Goal: Information Seeking & Learning: Check status

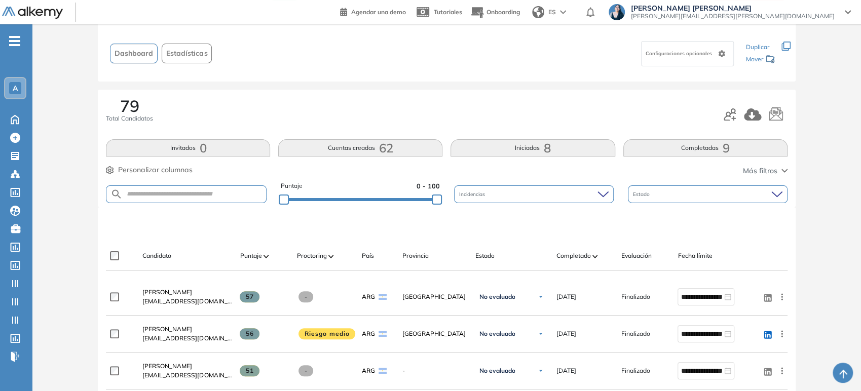
scroll to position [113, 0]
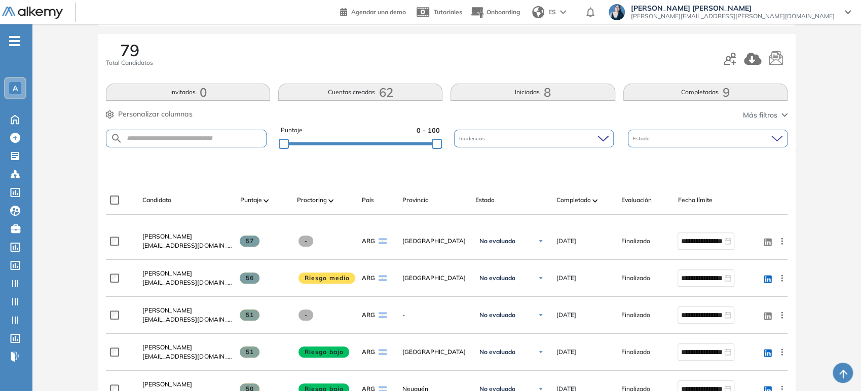
click at [658, 93] on button "Completadas 9" at bounding box center [705, 92] width 164 height 17
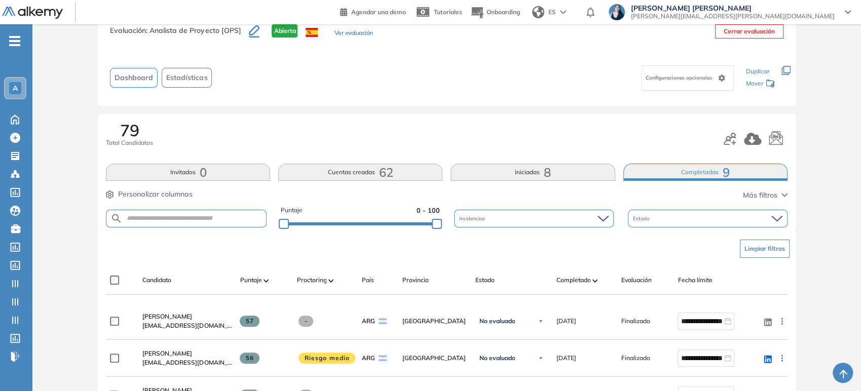
scroll to position [0, 0]
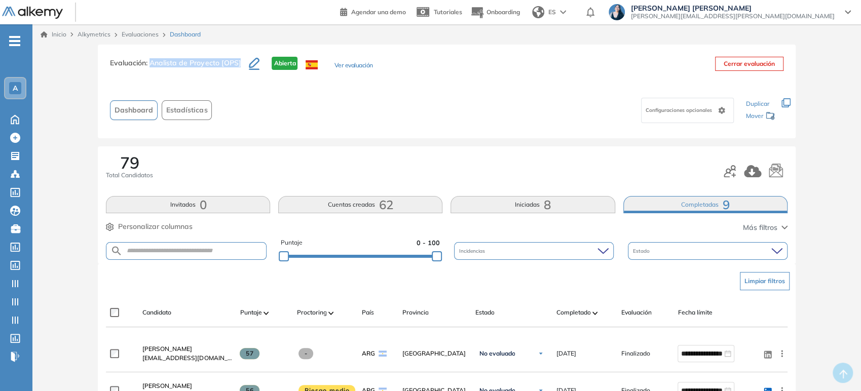
drag, startPoint x: 239, startPoint y: 64, endPoint x: 152, endPoint y: 67, distance: 86.7
click at [152, 67] on h3 "Evaluación : Analista de Proyecto [OPS]" at bounding box center [179, 67] width 139 height 21
copy span "Analista de Proyecto [OPS]"
click at [20, 90] on div "A" at bounding box center [15, 88] width 12 height 12
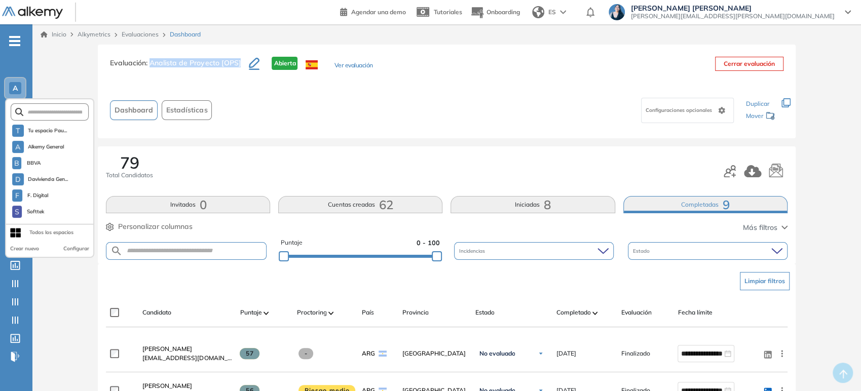
click at [20, 90] on div "A" at bounding box center [15, 88] width 12 height 12
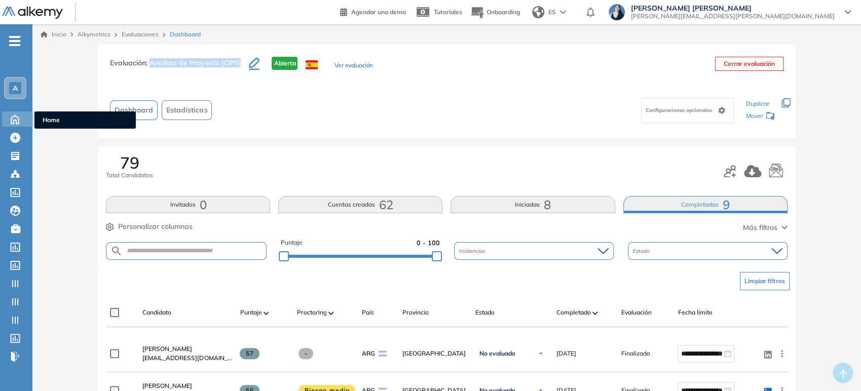
click at [19, 118] on icon at bounding box center [15, 119] width 18 height 12
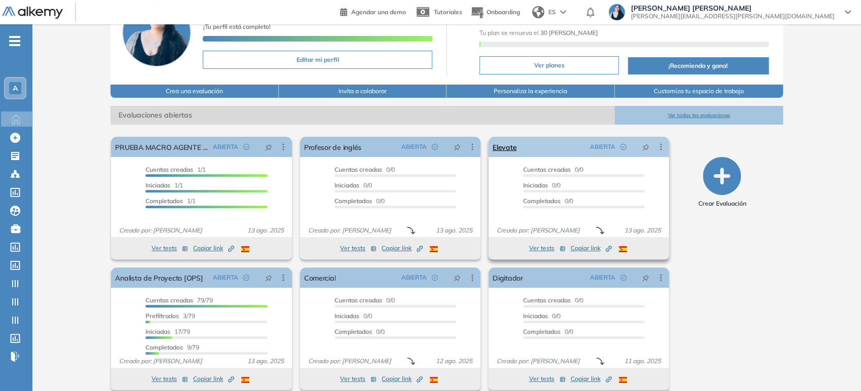
scroll to position [81, 0]
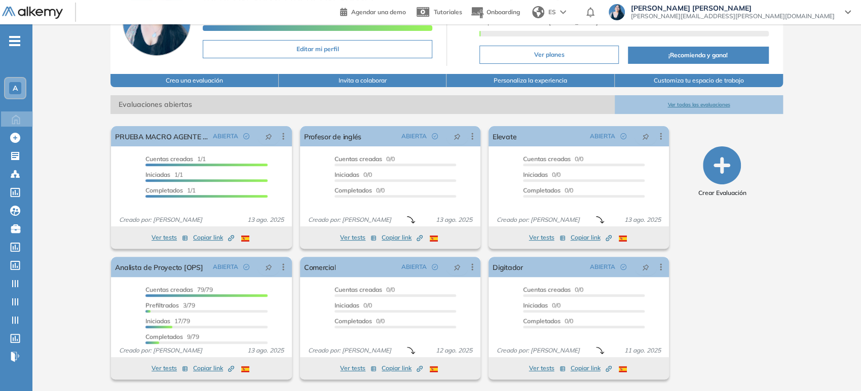
click at [692, 104] on button "Ver todas las evaluaciones" at bounding box center [699, 104] width 168 height 19
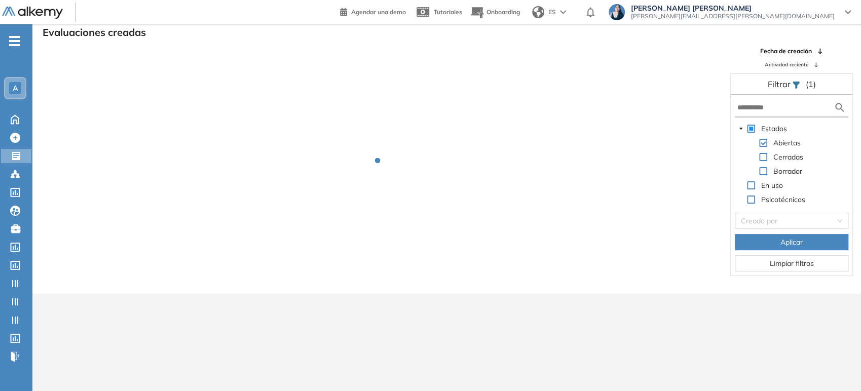
scroll to position [24, 0]
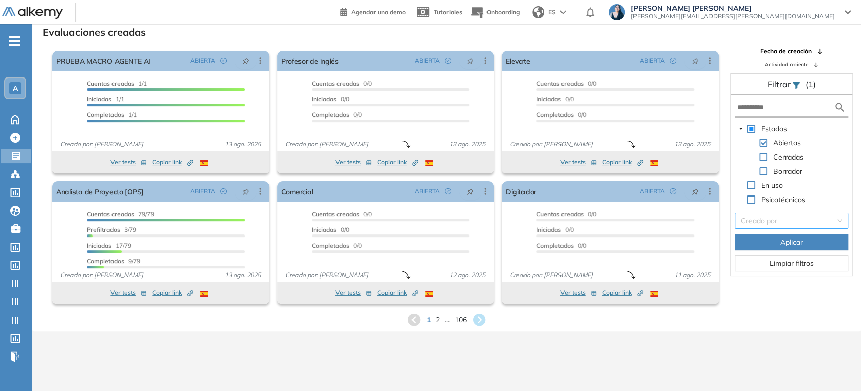
click at [800, 221] on input "search" at bounding box center [788, 220] width 94 height 15
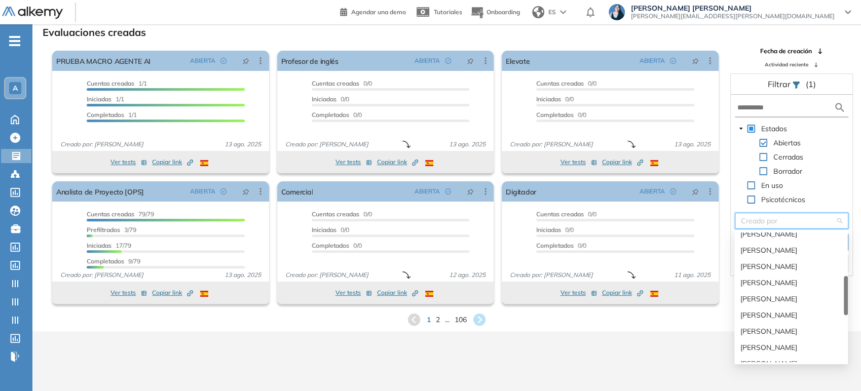
scroll to position [225, 0]
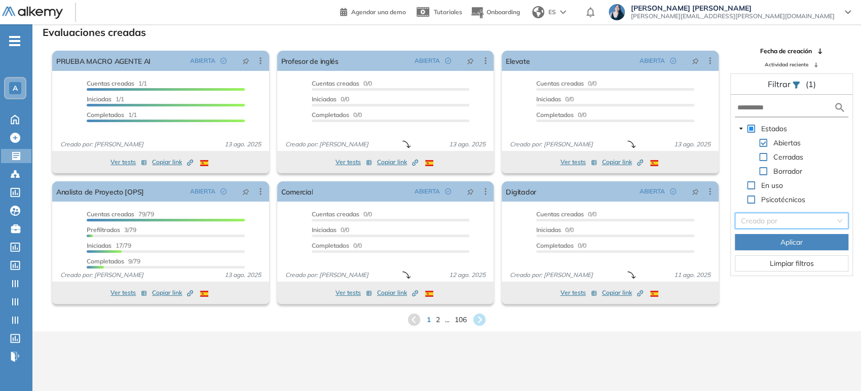
click at [837, 190] on div "Estados Abiertas Cerradas Borrador En uso Psicotécnicos" at bounding box center [792, 165] width 114 height 85
click at [762, 157] on span at bounding box center [763, 157] width 8 height 8
click at [763, 141] on span at bounding box center [763, 143] width 8 height 8
click at [777, 108] on input "text" at bounding box center [785, 107] width 97 height 11
click at [783, 241] on span "Aplicar" at bounding box center [791, 242] width 22 height 11
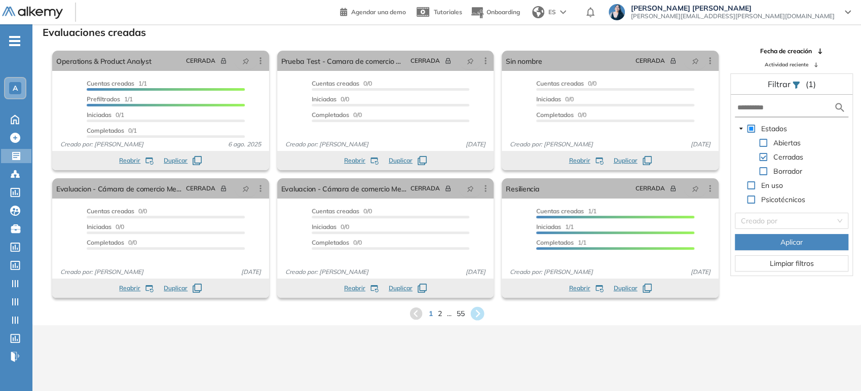
click at [475, 315] on icon at bounding box center [478, 314] width 14 height 14
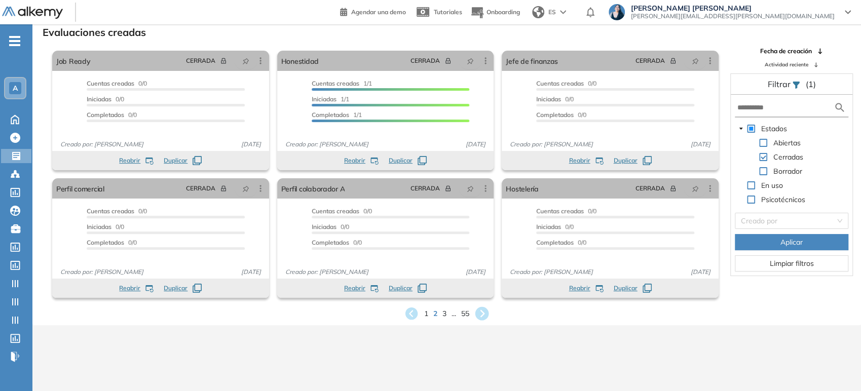
click at [479, 306] on icon at bounding box center [482, 314] width 17 height 17
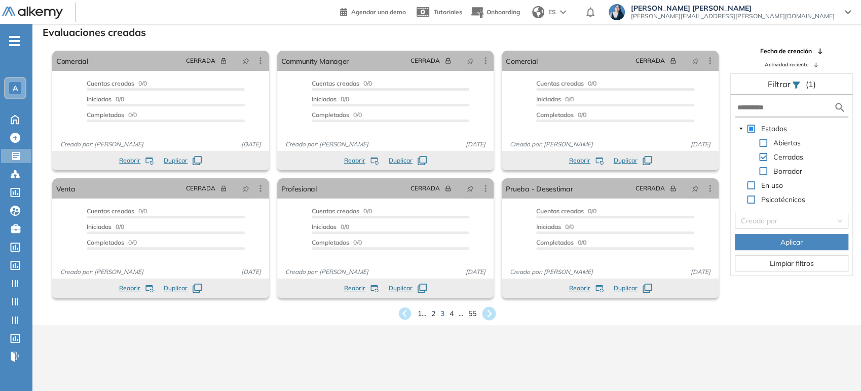
click at [479, 306] on div "1 ... 2 3 4 ... 55" at bounding box center [447, 313] width 812 height 15
click at [491, 315] on icon at bounding box center [489, 314] width 14 height 14
click at [491, 310] on icon at bounding box center [489, 314] width 14 height 14
click at [490, 312] on icon at bounding box center [488, 314] width 17 height 17
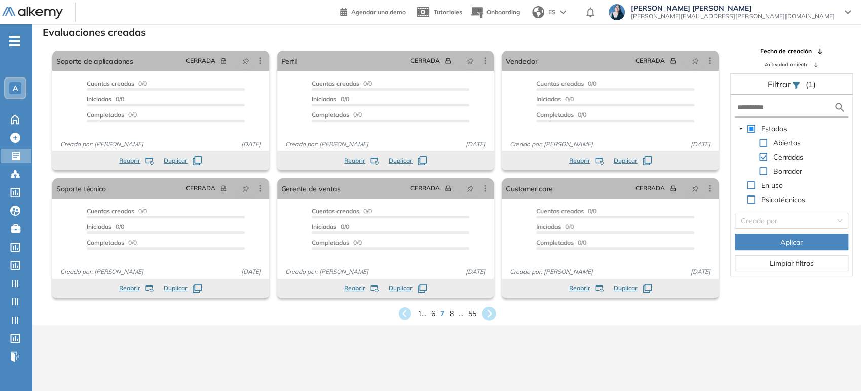
click at [490, 312] on icon at bounding box center [488, 314] width 17 height 17
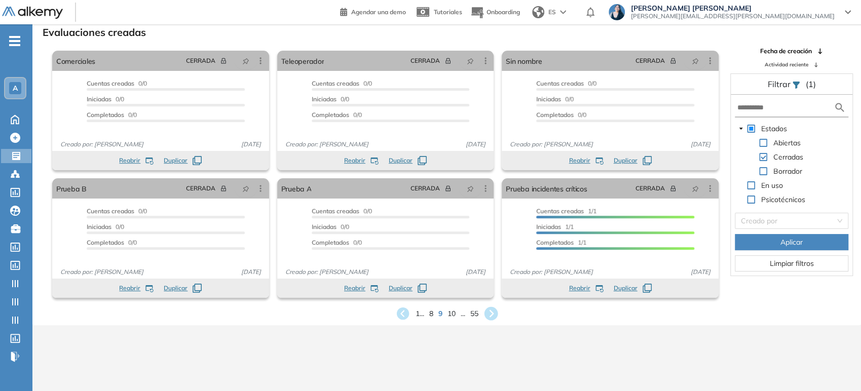
click at [490, 312] on icon at bounding box center [491, 314] width 14 height 14
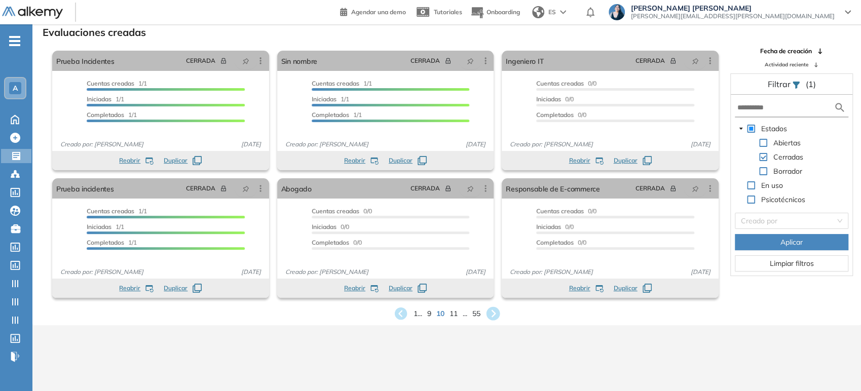
click at [490, 312] on icon at bounding box center [493, 314] width 14 height 14
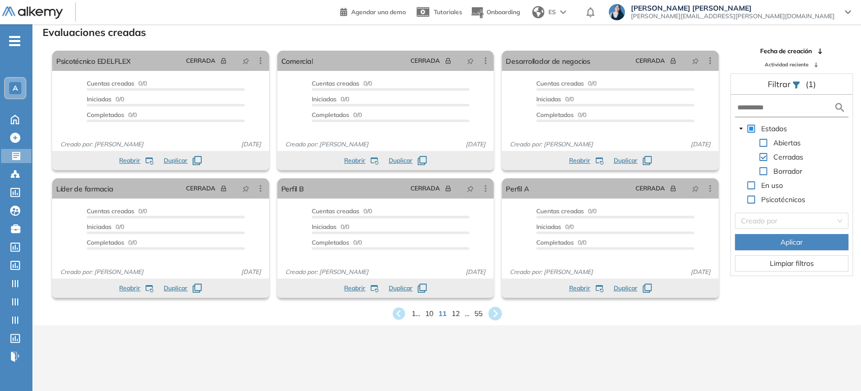
click at [490, 312] on icon at bounding box center [495, 314] width 14 height 14
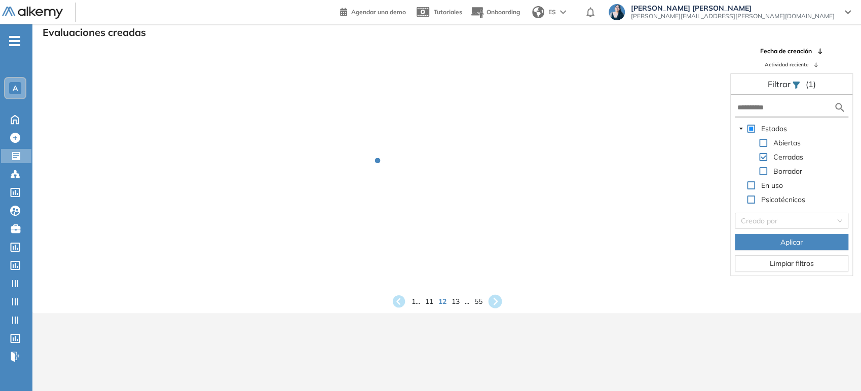
click at [499, 303] on div "Evaluaciones creadas Fecha de creación Actividad reciente Filtrar (1) Estados A…" at bounding box center [447, 166] width 812 height 285
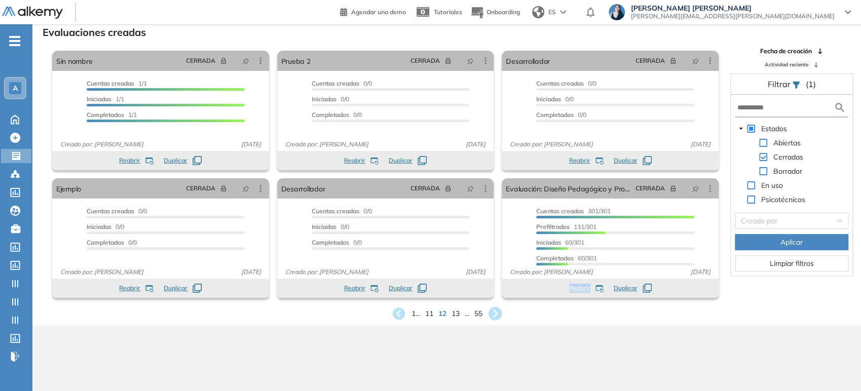
click at [499, 303] on div "Evaluaciones creadas El proctoring será activado ¡Importante!: Los usuarios que…" at bounding box center [447, 172] width 812 height 297
click at [498, 316] on icon at bounding box center [495, 314] width 14 height 14
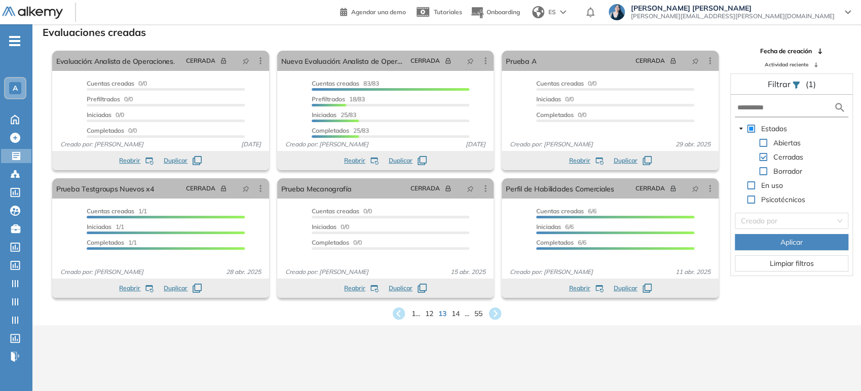
click at [497, 313] on icon at bounding box center [495, 313] width 15 height 15
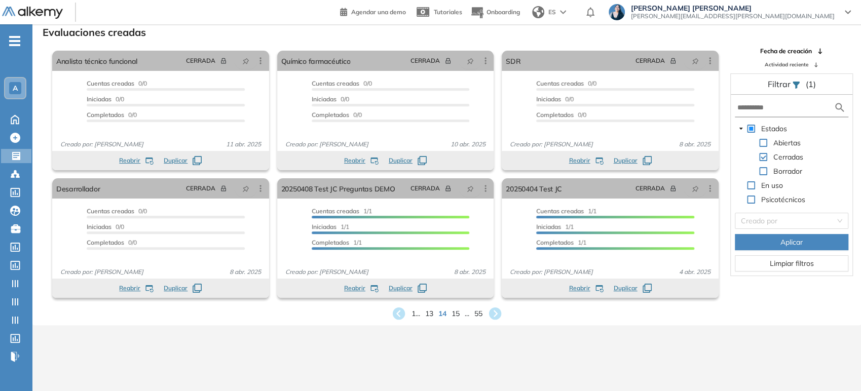
click at [497, 313] on icon at bounding box center [495, 313] width 15 height 15
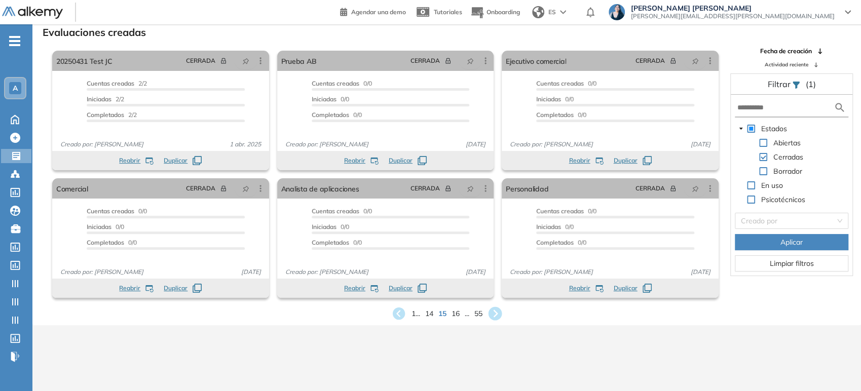
click at [495, 307] on icon at bounding box center [495, 314] width 17 height 17
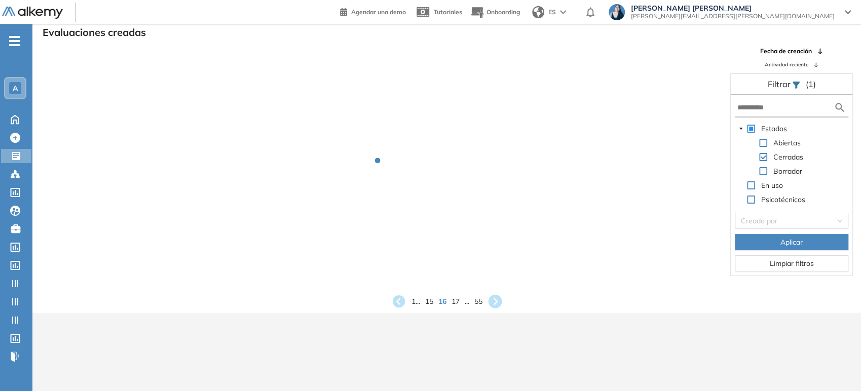
click at [495, 307] on icon at bounding box center [495, 302] width 14 height 14
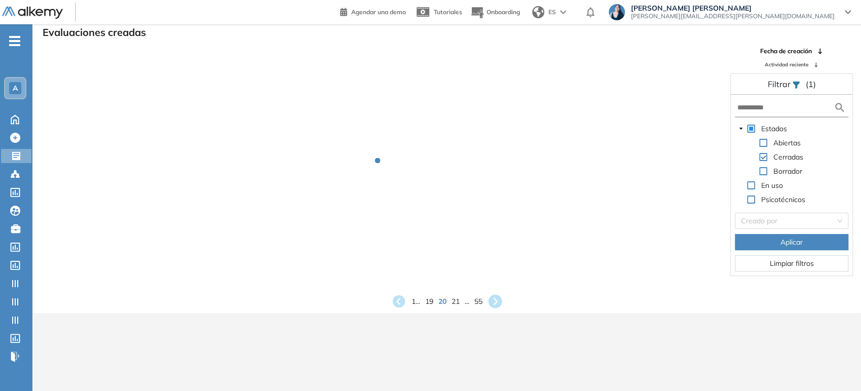
click at [495, 307] on icon at bounding box center [495, 302] width 14 height 14
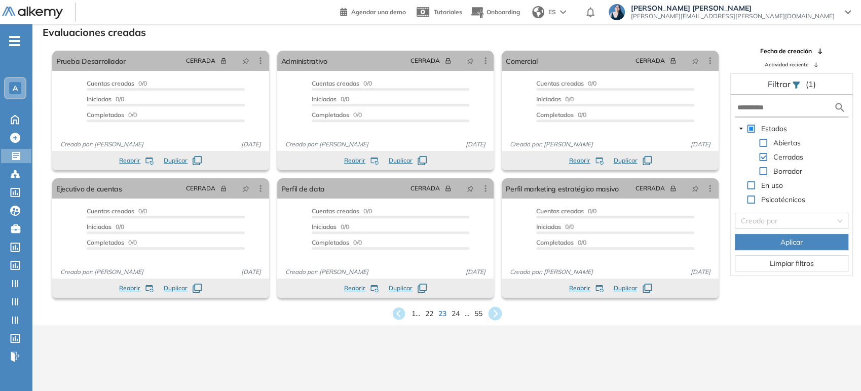
click at [495, 313] on icon at bounding box center [495, 314] width 14 height 14
click at [495, 312] on icon at bounding box center [495, 314] width 14 height 14
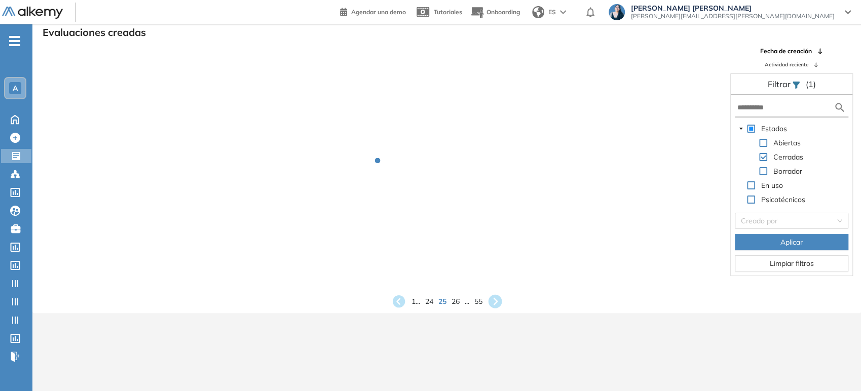
click at [495, 312] on div "Evaluaciones creadas Fecha de creación Actividad reciente Filtrar (1) Estados A…" at bounding box center [446, 166] width 829 height 293
click at [495, 309] on icon at bounding box center [495, 302] width 14 height 14
click at [495, 312] on div "Evaluaciones creadas Fecha de creación Actividad reciente Filtrar (1) Estados A…" at bounding box center [446, 166] width 829 height 293
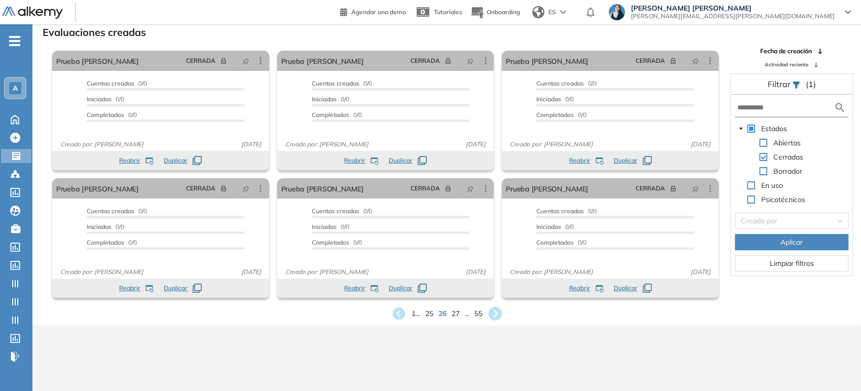
click at [495, 312] on icon at bounding box center [495, 314] width 14 height 14
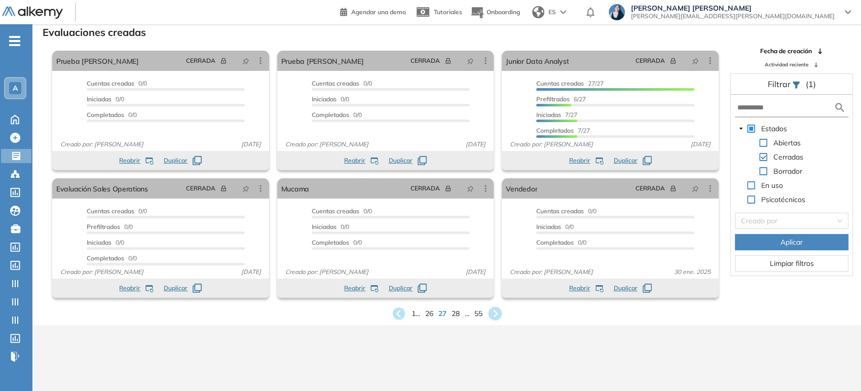
click at [495, 312] on icon at bounding box center [495, 314] width 14 height 14
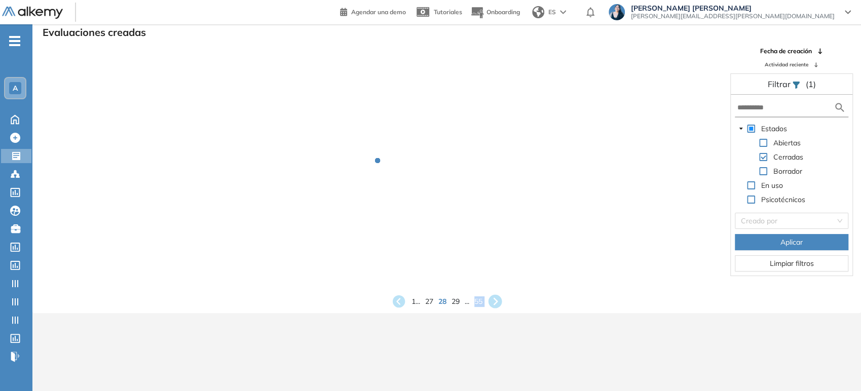
click at [495, 312] on div "Evaluaciones creadas Fecha de creación Actividad reciente Filtrar (1) Estados A…" at bounding box center [446, 166] width 829 height 293
click at [495, 307] on icon at bounding box center [495, 302] width 14 height 14
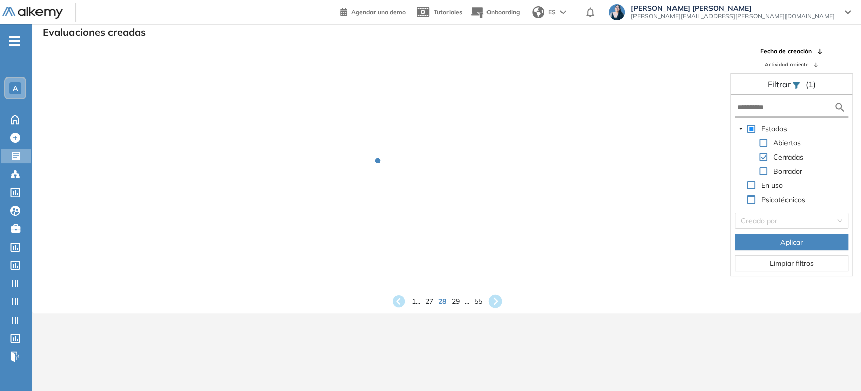
click at [495, 307] on icon at bounding box center [495, 302] width 14 height 14
click at [494, 308] on icon at bounding box center [495, 301] width 17 height 17
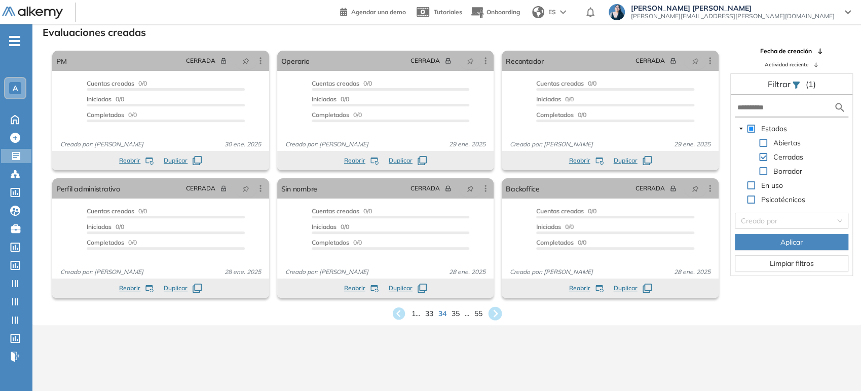
click at [494, 313] on icon at bounding box center [495, 314] width 14 height 14
click at [495, 306] on icon at bounding box center [495, 314] width 17 height 17
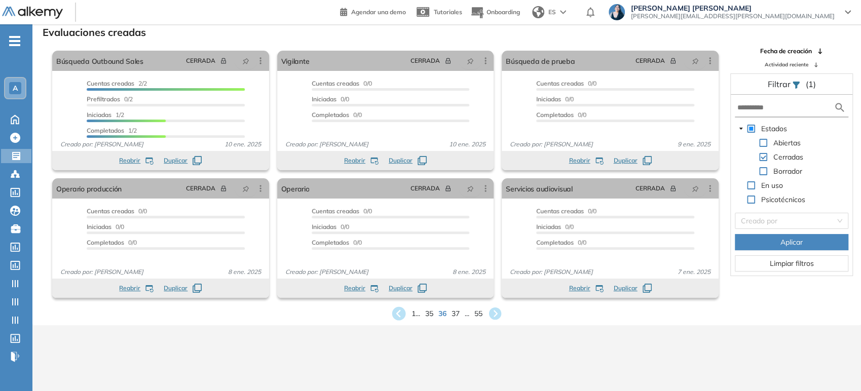
click at [401, 311] on icon at bounding box center [399, 314] width 14 height 14
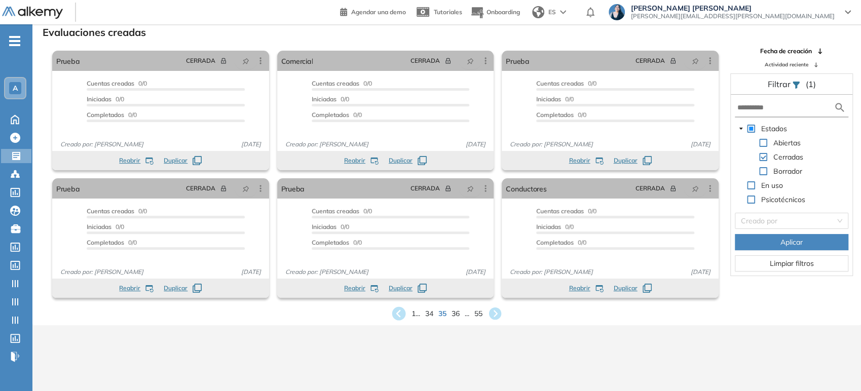
click at [401, 311] on icon at bounding box center [399, 314] width 14 height 14
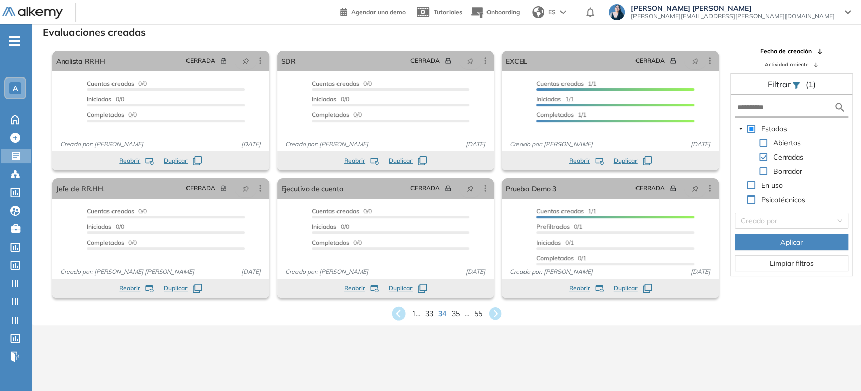
click at [401, 311] on icon at bounding box center [399, 314] width 14 height 14
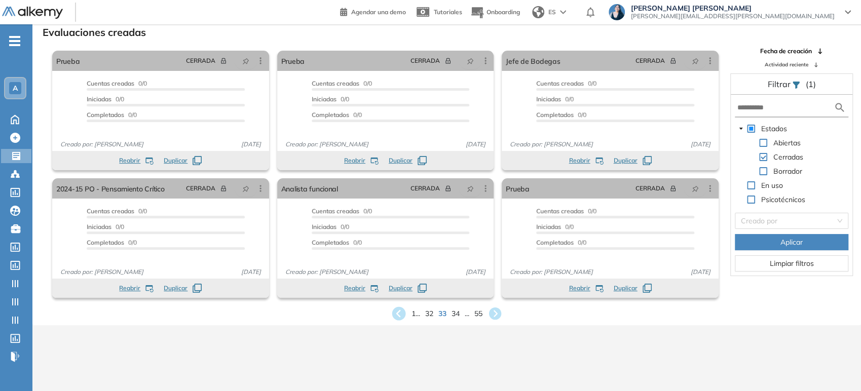
click at [401, 311] on icon at bounding box center [399, 314] width 14 height 14
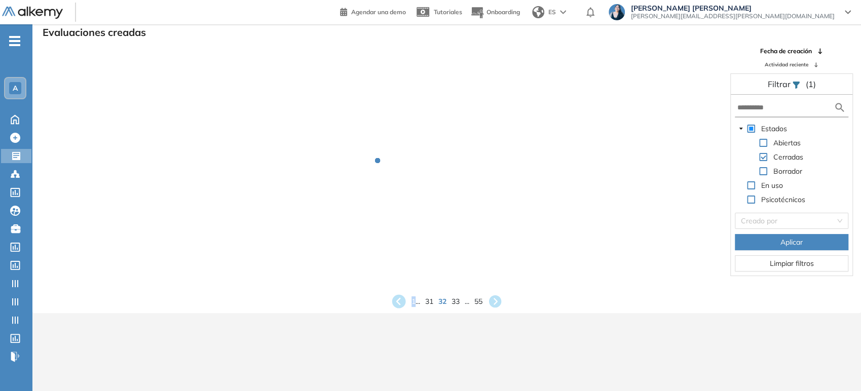
click at [401, 311] on div "Evaluaciones creadas Fecha de creación Actividad reciente Filtrar (1) Estados A…" at bounding box center [446, 166] width 829 height 293
click at [401, 301] on icon at bounding box center [399, 302] width 14 height 14
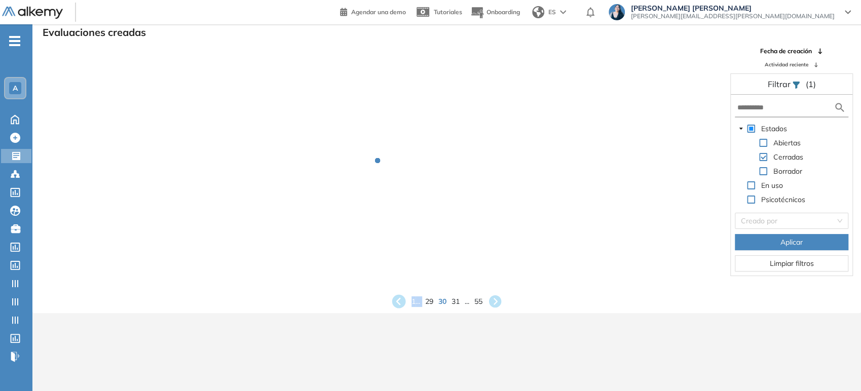
click at [401, 301] on icon at bounding box center [399, 302] width 14 height 14
click at [401, 302] on icon at bounding box center [399, 302] width 14 height 14
click at [400, 303] on icon at bounding box center [399, 302] width 14 height 14
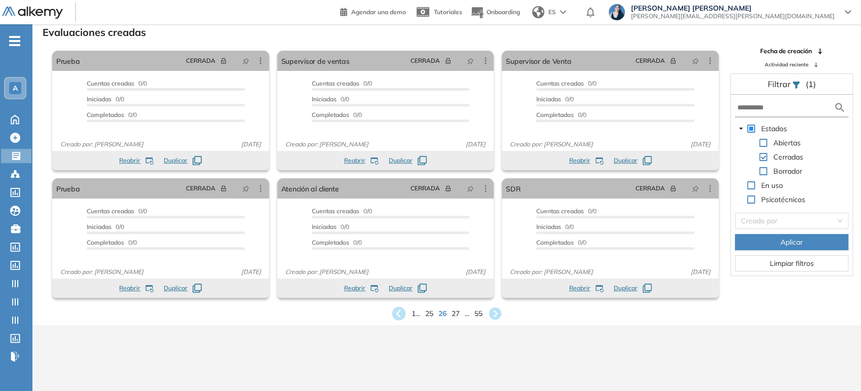
click at [398, 319] on icon at bounding box center [399, 314] width 14 height 14
click at [496, 316] on icon at bounding box center [495, 314] width 17 height 17
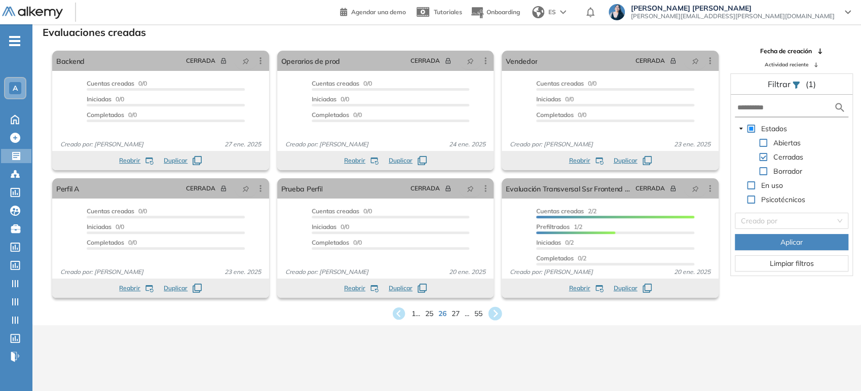
click at [496, 316] on icon at bounding box center [495, 314] width 17 height 17
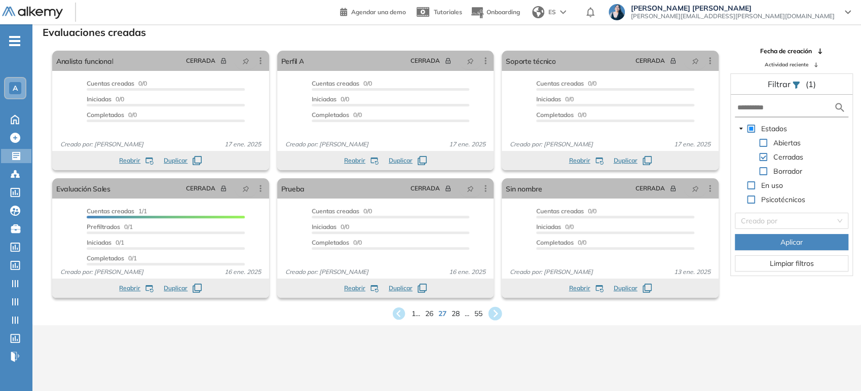
click at [496, 316] on icon at bounding box center [495, 314] width 17 height 17
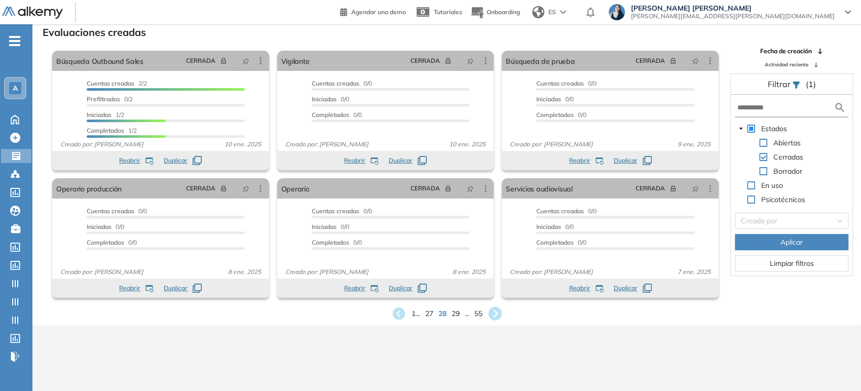
click at [494, 311] on icon at bounding box center [495, 314] width 14 height 14
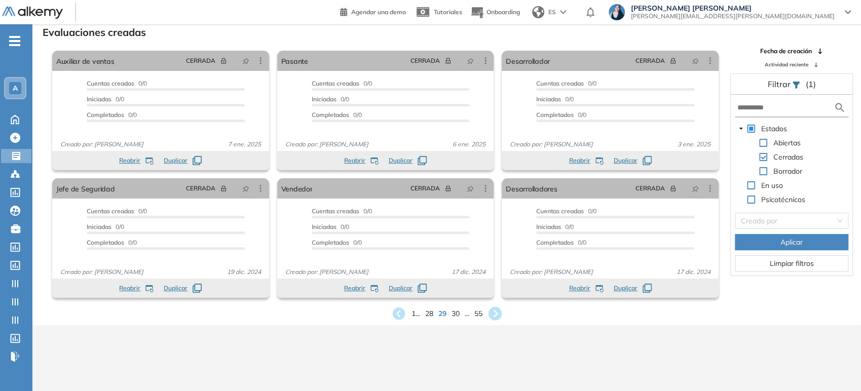
click at [494, 309] on icon at bounding box center [495, 314] width 14 height 14
click at [397, 313] on icon at bounding box center [399, 314] width 14 height 14
click at [399, 310] on icon at bounding box center [399, 314] width 14 height 14
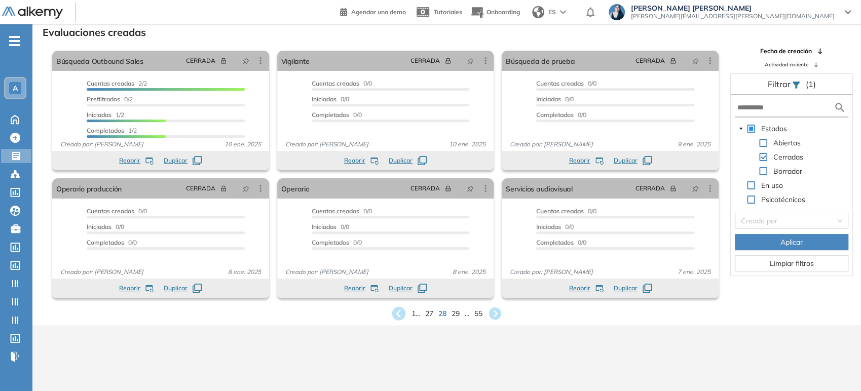
click at [399, 310] on icon at bounding box center [399, 314] width 14 height 14
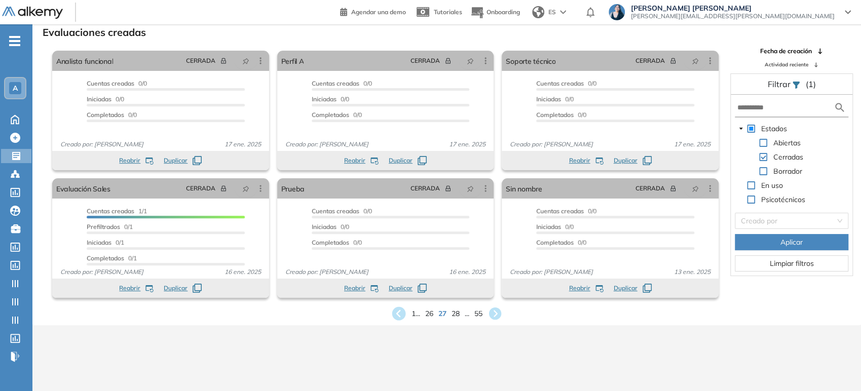
click at [399, 306] on icon at bounding box center [398, 314] width 17 height 17
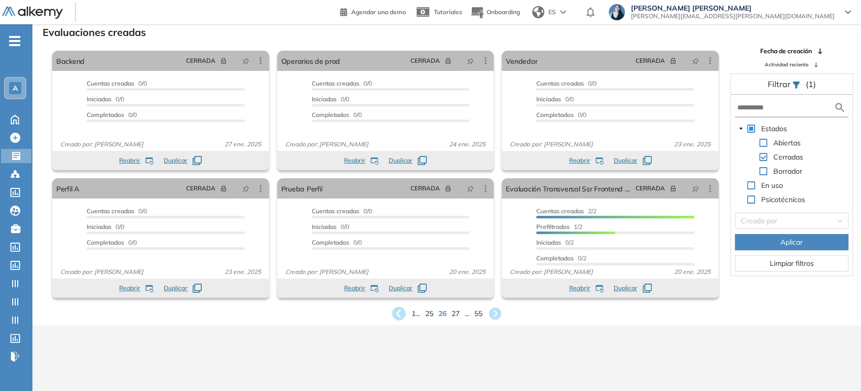
click at [399, 306] on icon at bounding box center [398, 314] width 17 height 17
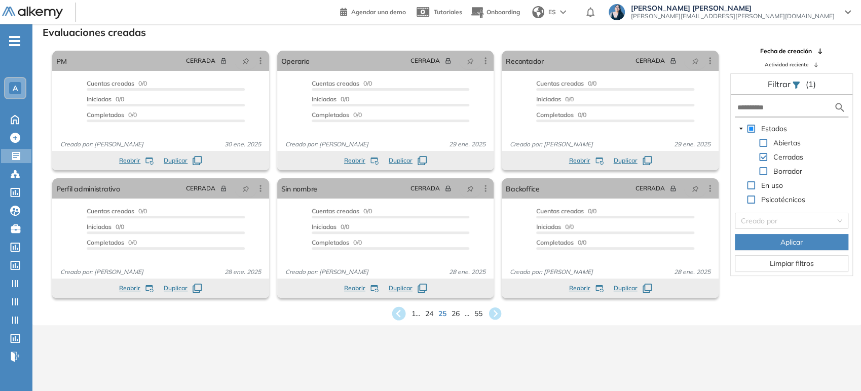
click at [399, 306] on icon at bounding box center [398, 314] width 17 height 17
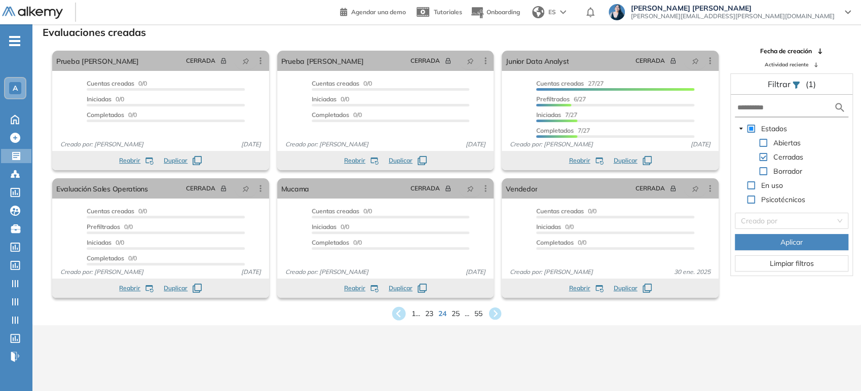
click at [399, 306] on icon at bounding box center [398, 314] width 17 height 17
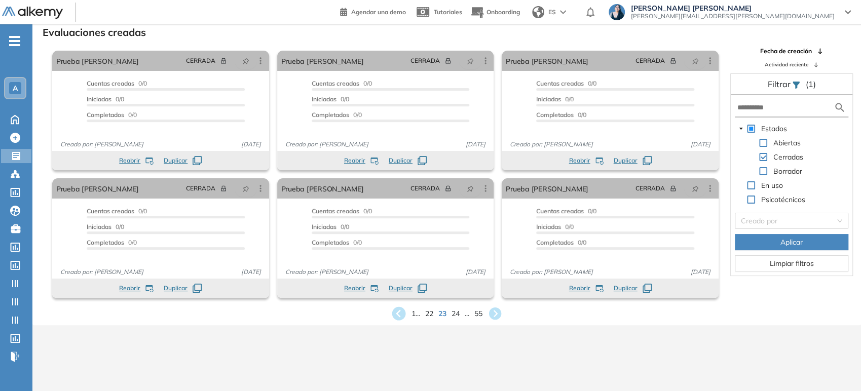
click at [399, 306] on icon at bounding box center [398, 314] width 17 height 17
click at [500, 315] on icon at bounding box center [495, 314] width 14 height 14
click at [496, 309] on icon at bounding box center [495, 314] width 14 height 14
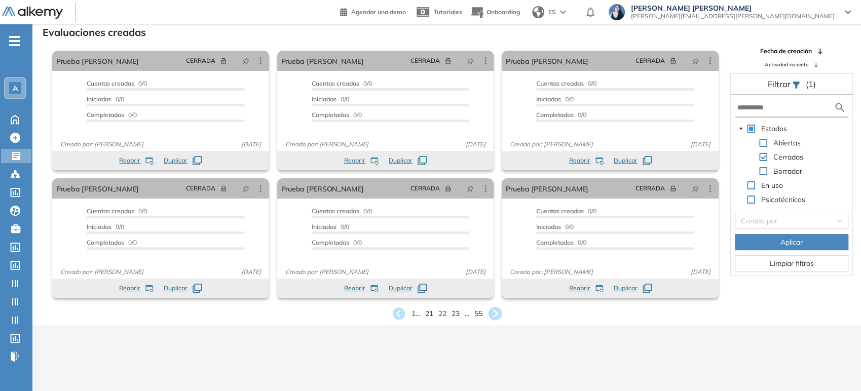
click at [496, 309] on icon at bounding box center [495, 314] width 14 height 14
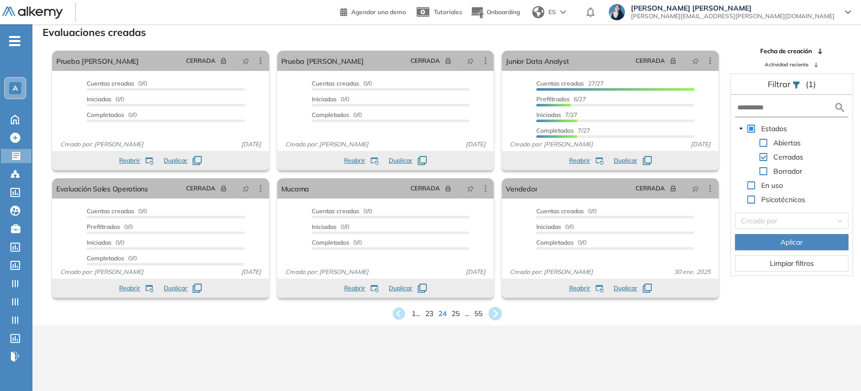
click at [496, 311] on icon at bounding box center [495, 314] width 14 height 14
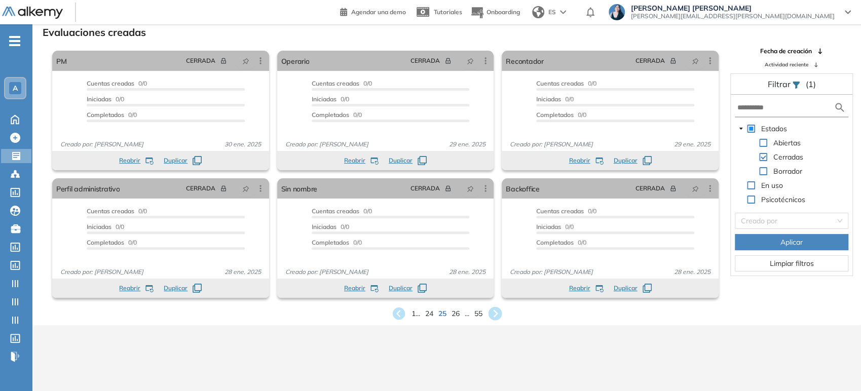
click at [493, 312] on icon at bounding box center [495, 314] width 14 height 14
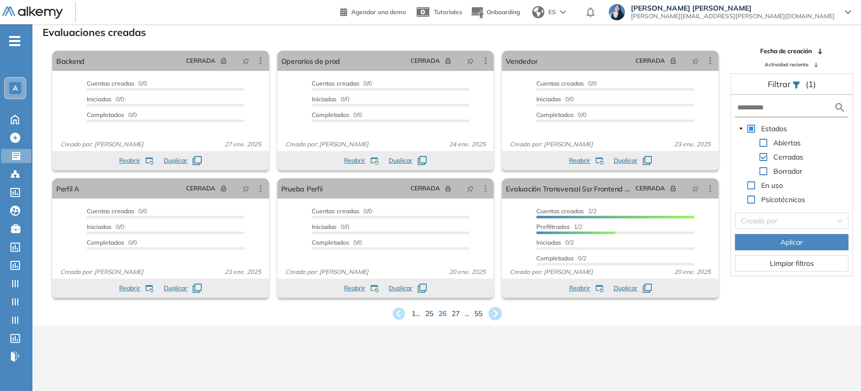
click at [501, 309] on icon at bounding box center [495, 314] width 14 height 14
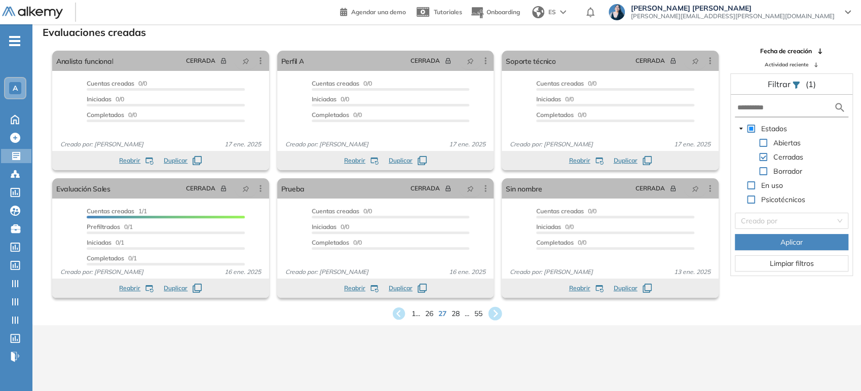
click at [499, 306] on icon at bounding box center [495, 314] width 17 height 17
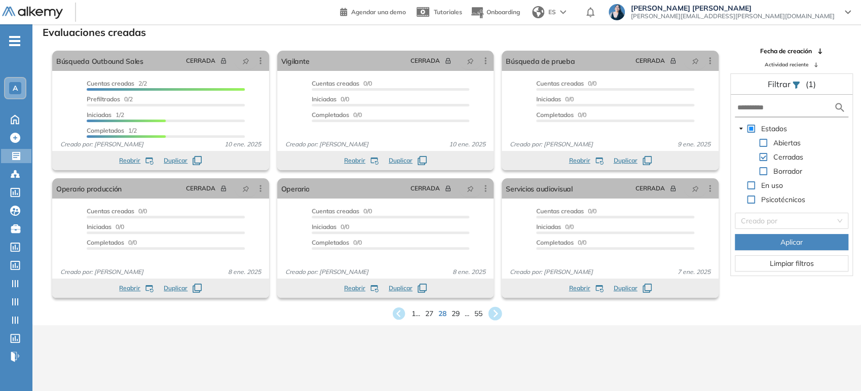
click at [499, 306] on icon at bounding box center [495, 314] width 17 height 17
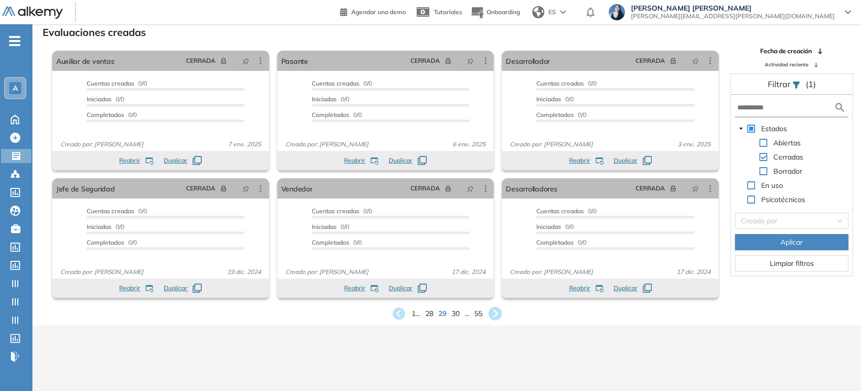
click at [499, 306] on icon at bounding box center [495, 314] width 17 height 17
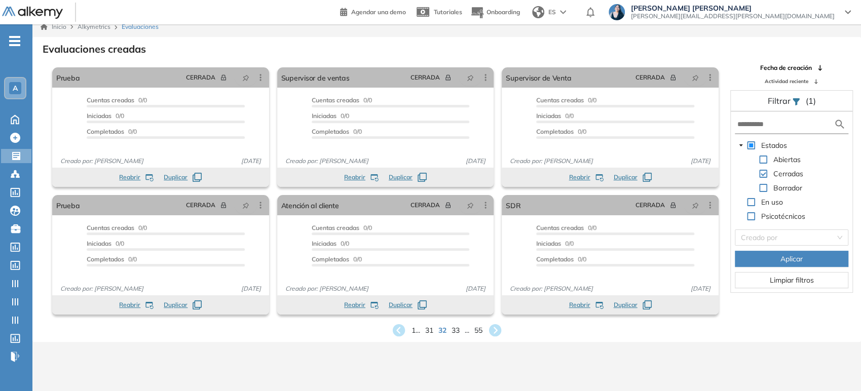
scroll to position [0, 0]
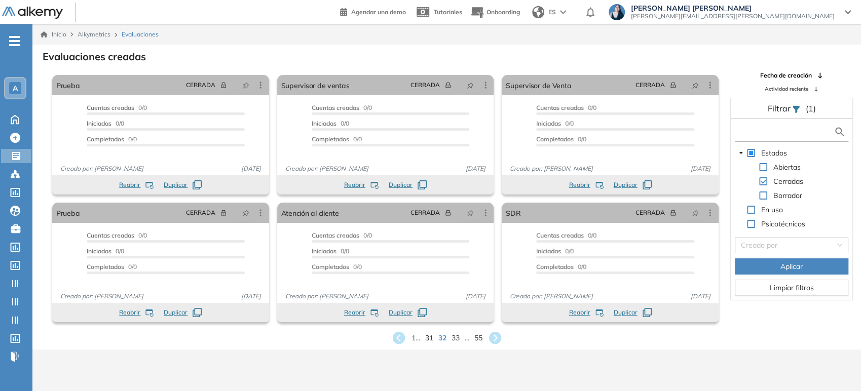
click at [777, 131] on input "text" at bounding box center [785, 132] width 97 height 11
click at [791, 245] on input "search" at bounding box center [788, 245] width 94 height 15
click at [786, 131] on input "text" at bounding box center [785, 132] width 97 height 11
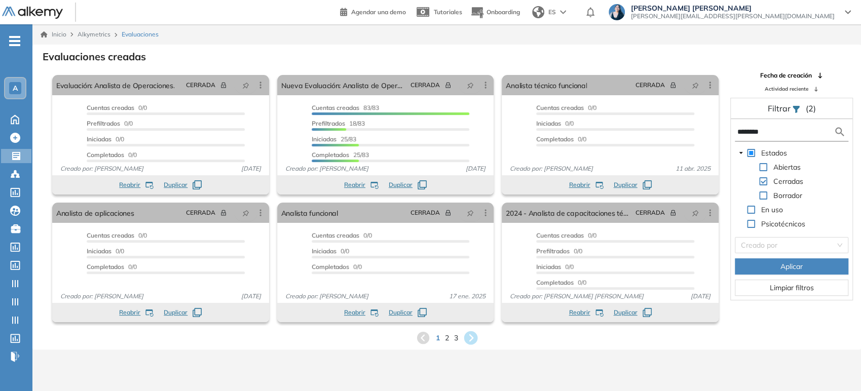
click at [467, 337] on icon at bounding box center [471, 338] width 14 height 14
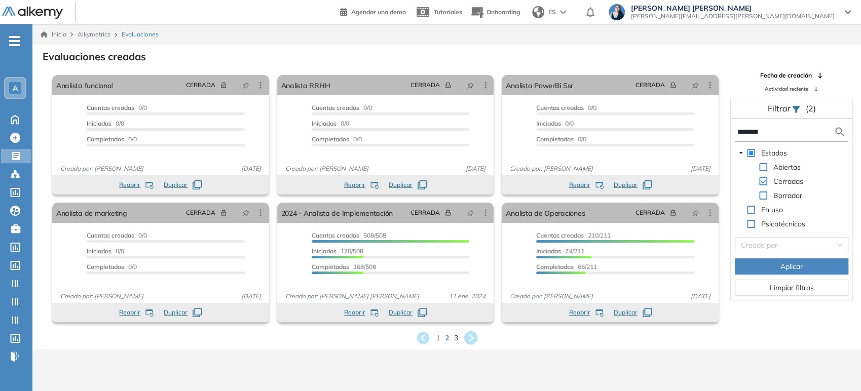
click at [469, 340] on icon at bounding box center [471, 338] width 14 height 14
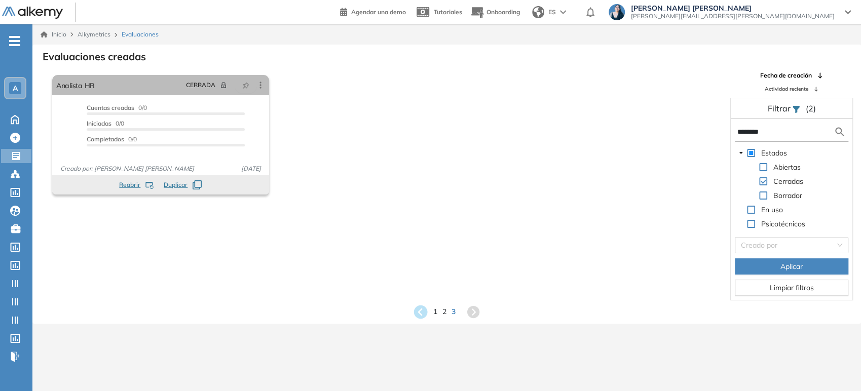
click at [422, 312] on icon at bounding box center [421, 312] width 14 height 14
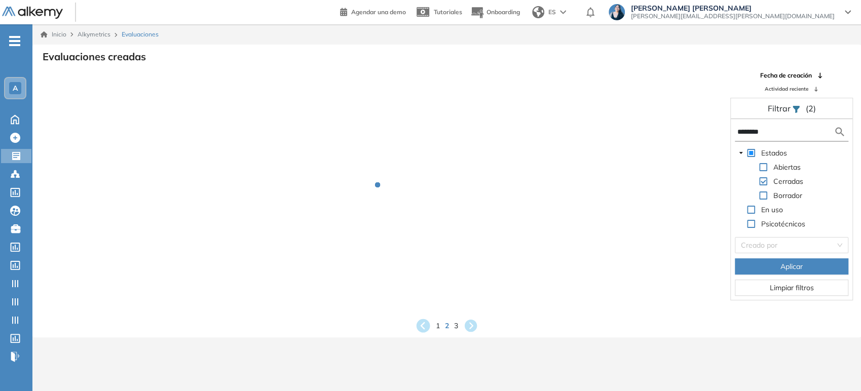
click at [421, 328] on div "Evaluaciones creadas Fecha de creación Actividad reciente Filtrar (2) ******** …" at bounding box center [447, 191] width 812 height 285
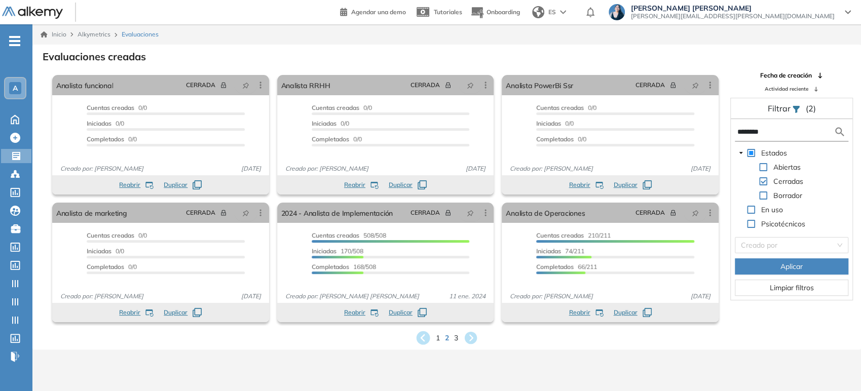
click at [422, 337] on icon at bounding box center [423, 338] width 17 height 17
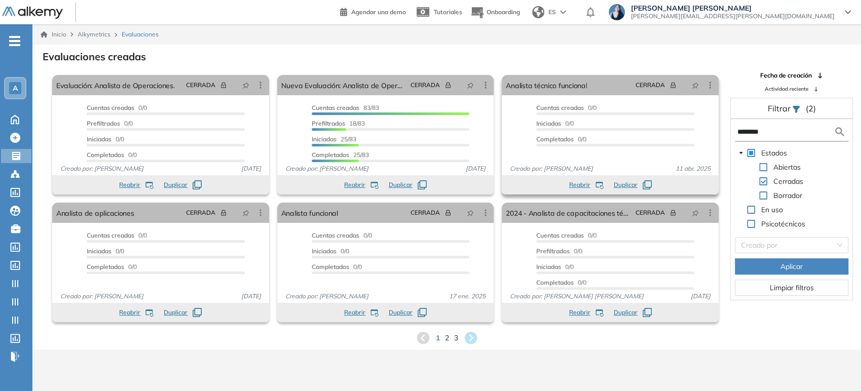
drag, startPoint x: 758, startPoint y: 133, endPoint x: 709, endPoint y: 135, distance: 48.2
click at [709, 135] on div "El proctoring será activado ¡Importante!: Los usuarios que ya realizaron la eva…" at bounding box center [447, 198] width 828 height 255
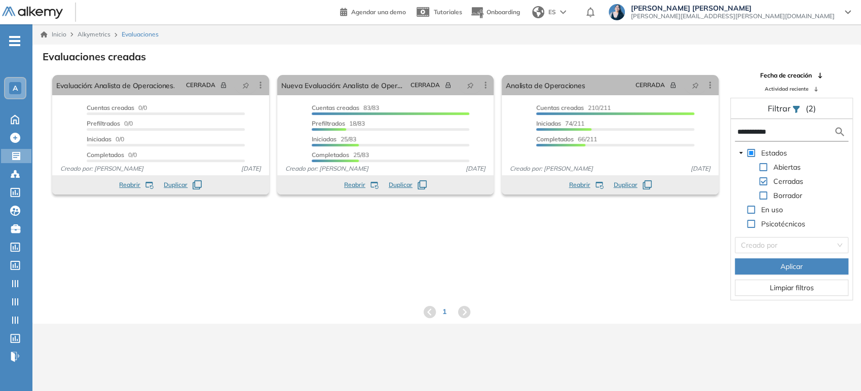
drag, startPoint x: 791, startPoint y: 127, endPoint x: 729, endPoint y: 129, distance: 62.4
click at [729, 129] on div "**********" at bounding box center [792, 186] width 138 height 230
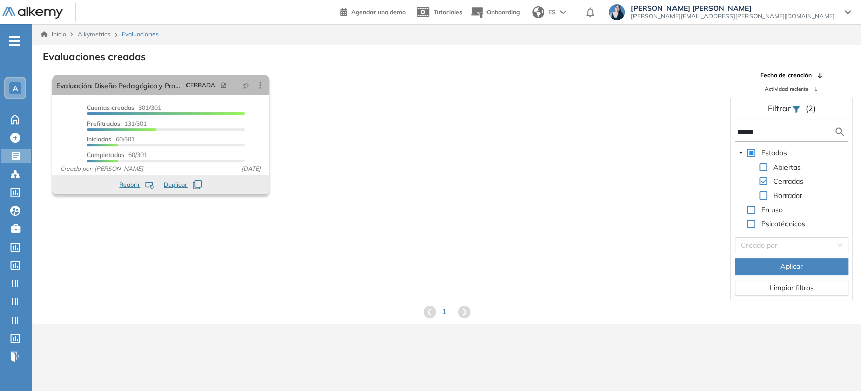
click at [412, 232] on div "El proctoring será activado ¡Importante!: Los usuarios que ya realizaron la eva…" at bounding box center [447, 186] width 828 height 230
click at [771, 130] on input "******" at bounding box center [785, 132] width 97 height 11
click at [760, 165] on span at bounding box center [763, 167] width 8 height 8
click at [771, 137] on form "******" at bounding box center [792, 132] width 114 height 19
click at [771, 131] on input "******" at bounding box center [785, 132] width 97 height 11
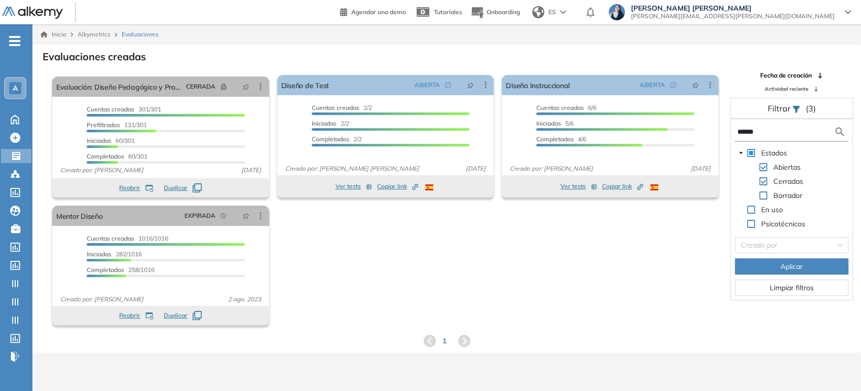
drag, startPoint x: 771, startPoint y: 131, endPoint x: 732, endPoint y: 132, distance: 38.5
click at [732, 132] on div "****** Estados Abiertas Cerradas Borrador En uso Psicotécnicos Creado por Aplic…" at bounding box center [792, 209] width 122 height 181
type input "*"
type input "**********"
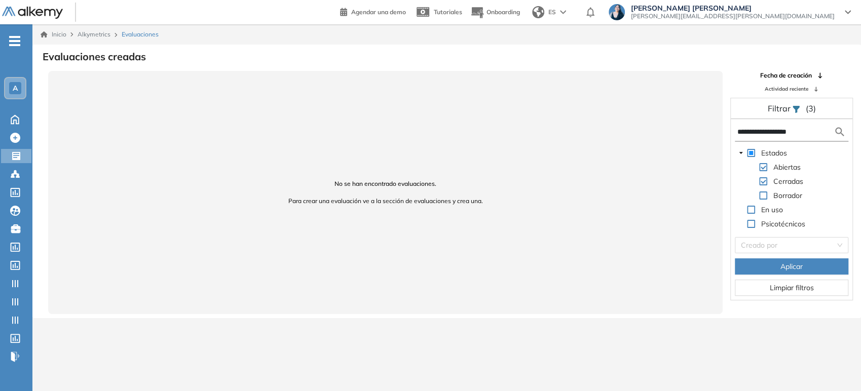
drag, startPoint x: 811, startPoint y: 134, endPoint x: 695, endPoint y: 133, distance: 116.1
click at [695, 133] on div "**********" at bounding box center [447, 192] width 828 height 243
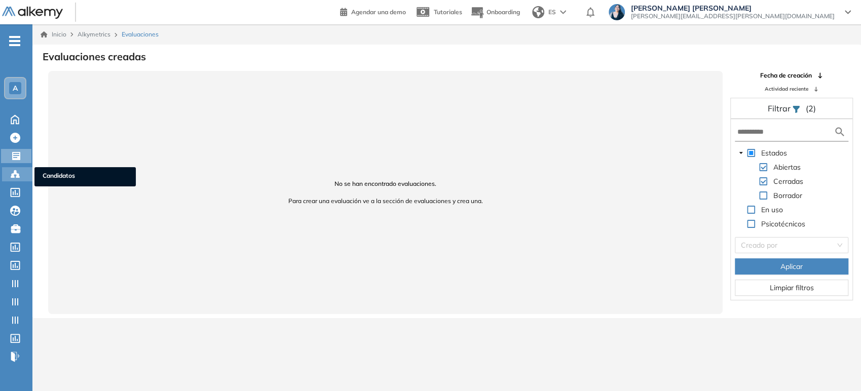
click at [10, 170] on icon at bounding box center [15, 174] width 10 height 10
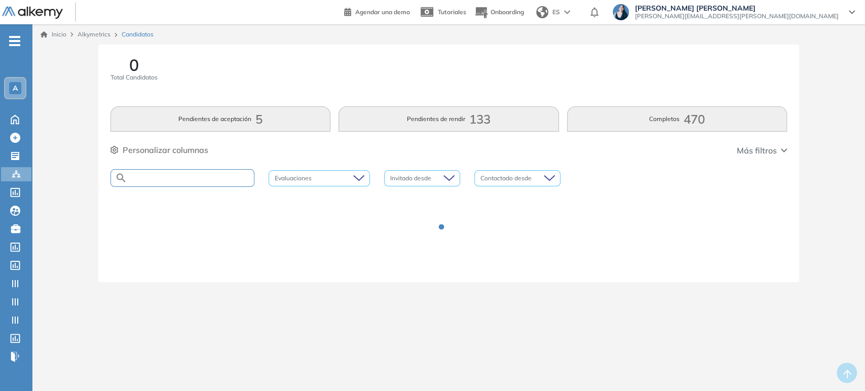
click at [208, 178] on input "text" at bounding box center [190, 178] width 127 height 8
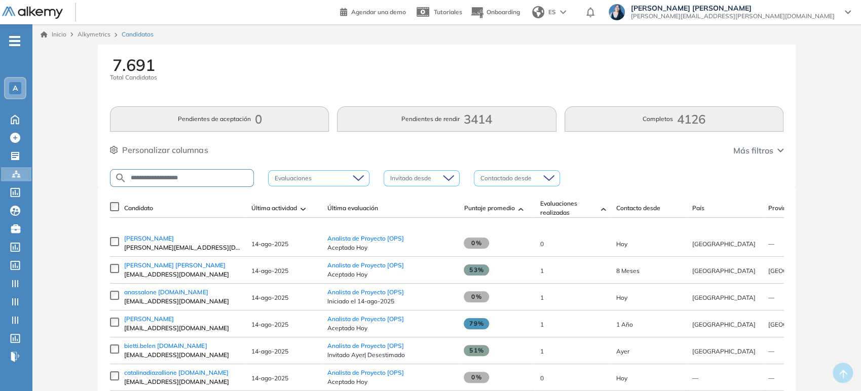
type input "**********"
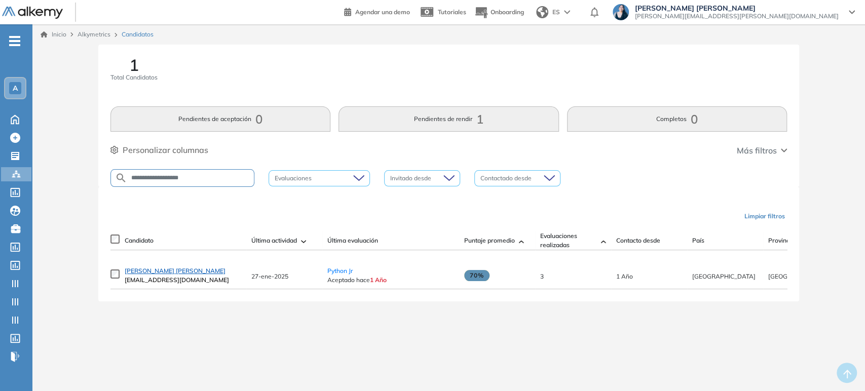
click at [178, 275] on span "[PERSON_NAME] [PERSON_NAME]" at bounding box center [175, 271] width 101 height 8
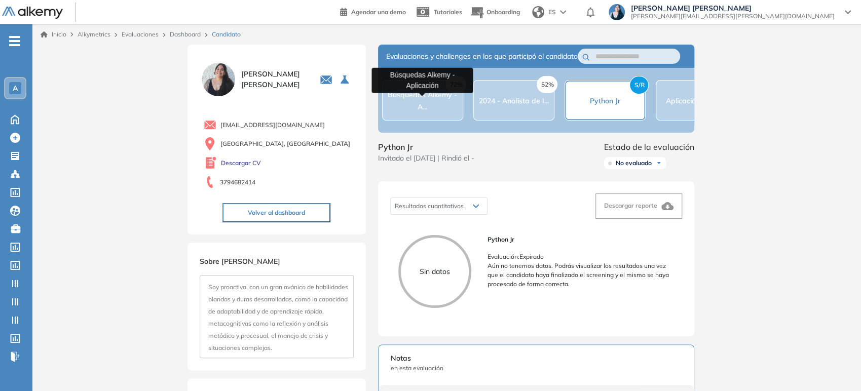
click at [427, 110] on span "Búsquedas Alkemy - A..." at bounding box center [422, 100] width 69 height 21
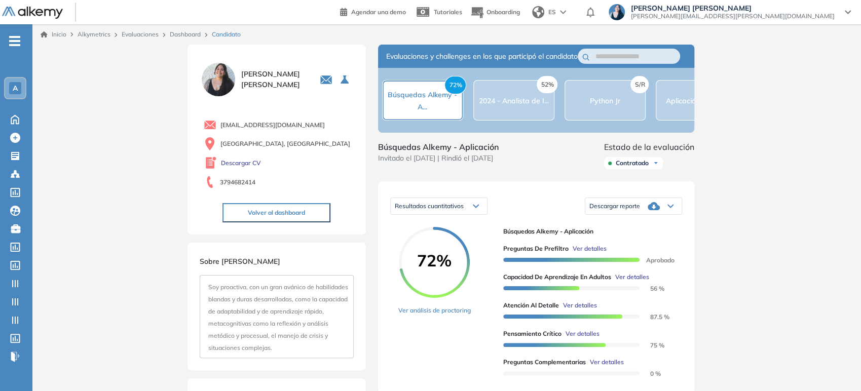
scroll to position [56, 0]
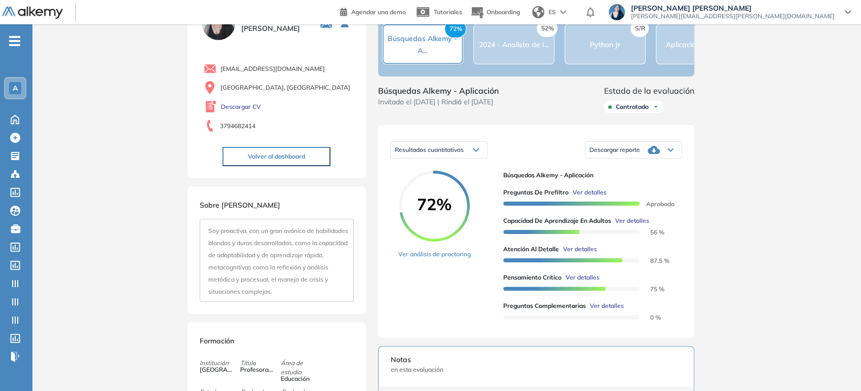
click at [593, 197] on span "Ver detalles" at bounding box center [590, 192] width 34 height 9
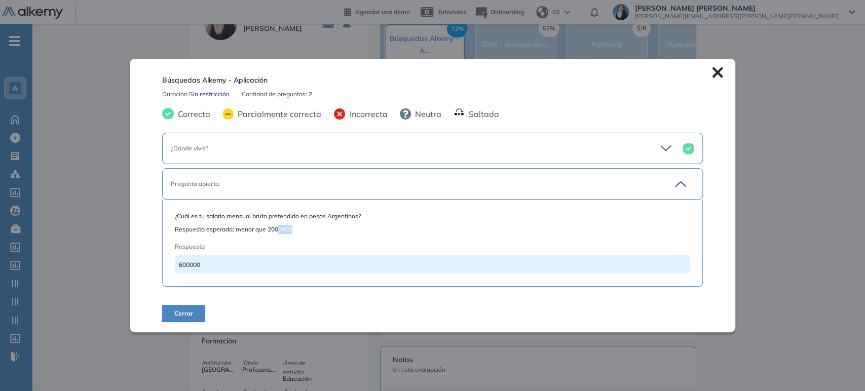
drag, startPoint x: 300, startPoint y: 230, endPoint x: 278, endPoint y: 234, distance: 21.7
click at [278, 234] on div "¿Cuál es tu salario mensual bruto pretendido en pesos Argentinos? Respuesta esp…" at bounding box center [432, 243] width 515 height 62
click at [274, 188] on div "Pregunta abierta" at bounding box center [406, 183] width 471 height 9
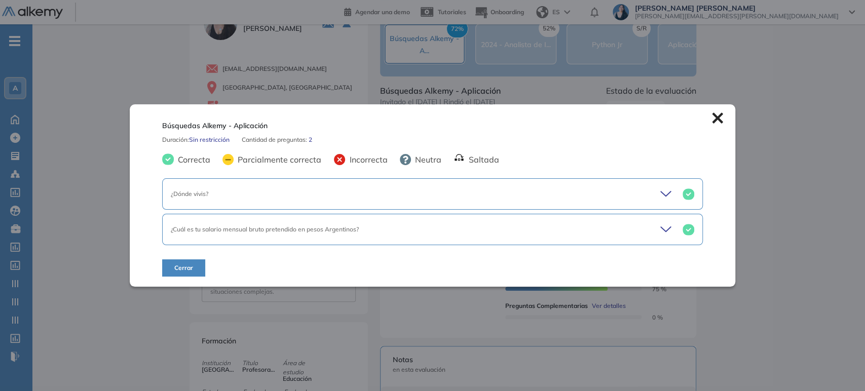
click at [346, 194] on div "¿Dónde vivis?" at bounding box center [406, 194] width 471 height 9
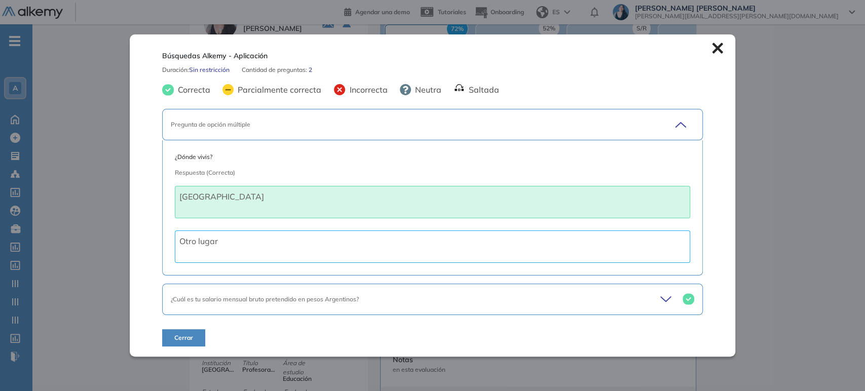
click at [688, 119] on div at bounding box center [683, 125] width 22 height 14
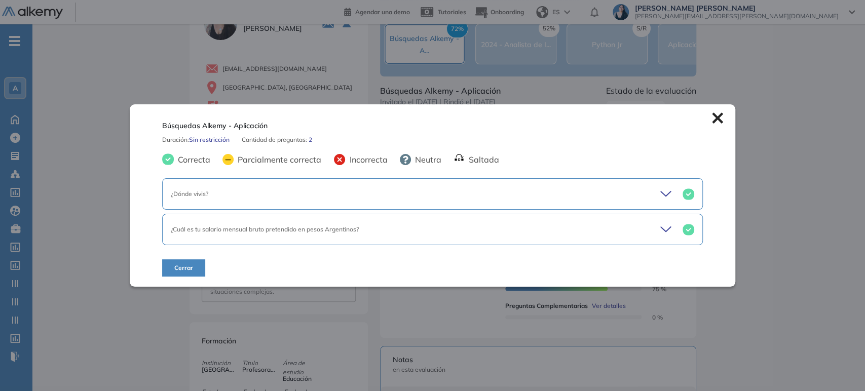
click at [714, 121] on icon at bounding box center [717, 118] width 11 height 11
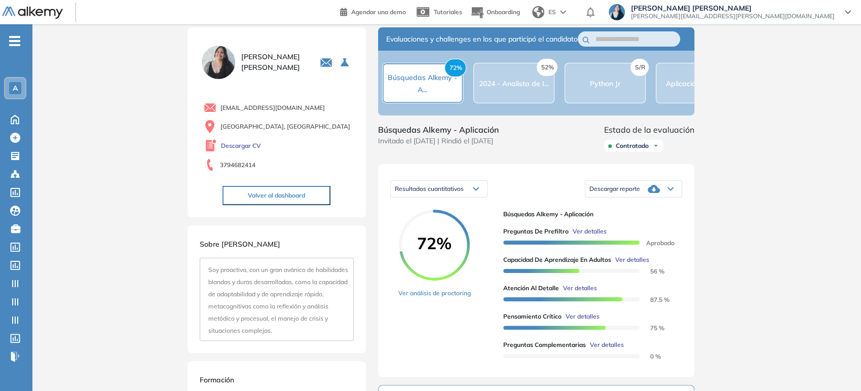
scroll to position [0, 0]
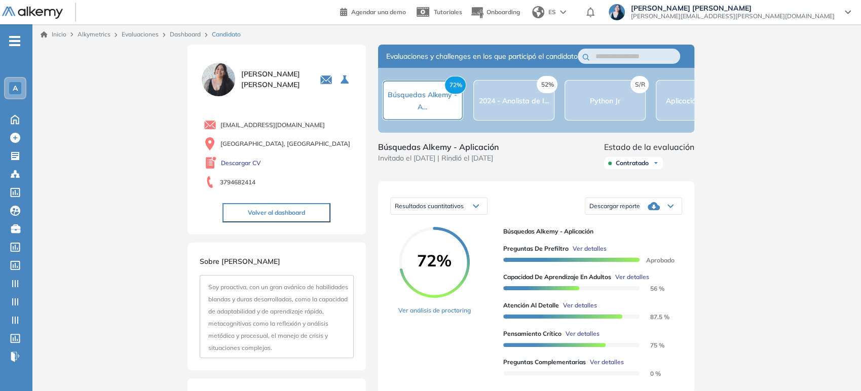
click at [625, 153] on span "Estado de la evaluación" at bounding box center [649, 147] width 90 height 12
click at [632, 167] on span "Contratado" at bounding box center [632, 163] width 33 height 8
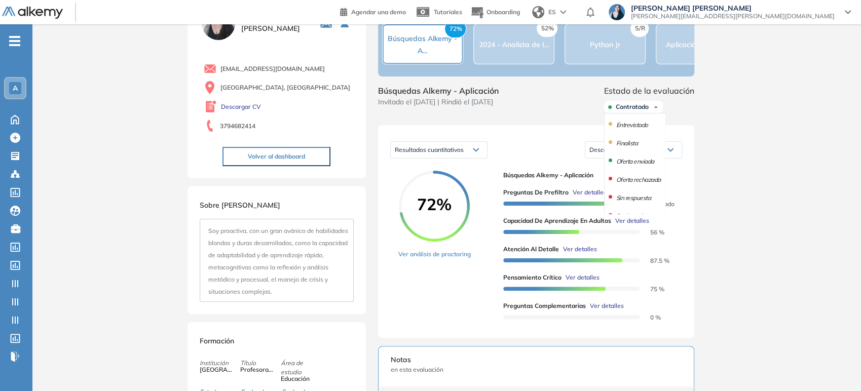
scroll to position [90, 0]
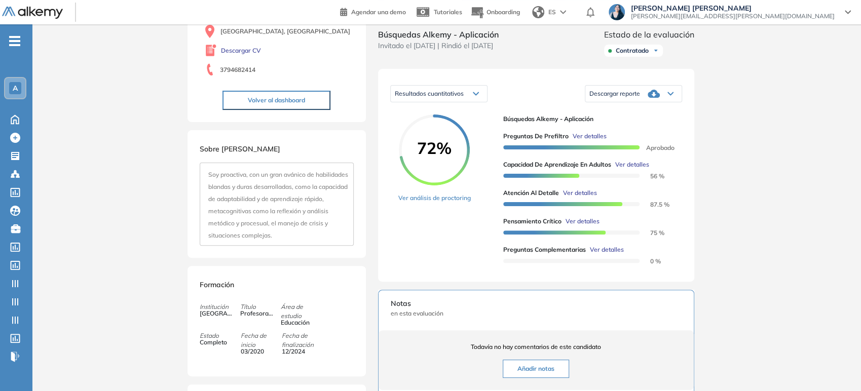
click at [738, 178] on div "Inicio Alkymetrics Evaluaciones Dashboard Candidato Duración : 00:00:00 Cantida…" at bounding box center [446, 236] width 829 height 648
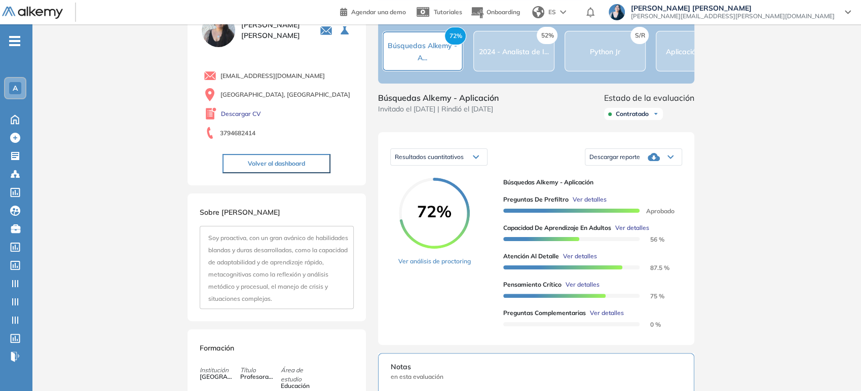
scroll to position [0, 0]
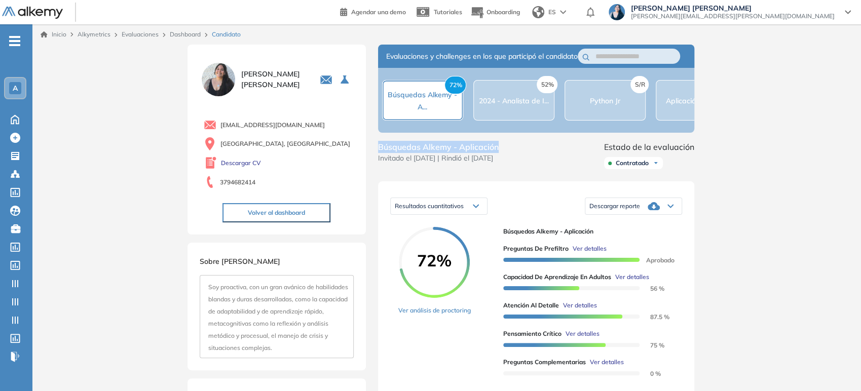
drag, startPoint x: 502, startPoint y: 155, endPoint x: 376, endPoint y: 162, distance: 126.4
click at [376, 162] on div "Evaluaciones y challenges en los que participó el candidato 72% Búsquedas Alkem…" at bounding box center [536, 341] width 341 height 593
copy span "Búsquedas Alkemy - Aplicación"
click at [15, 153] on icon at bounding box center [15, 156] width 8 height 8
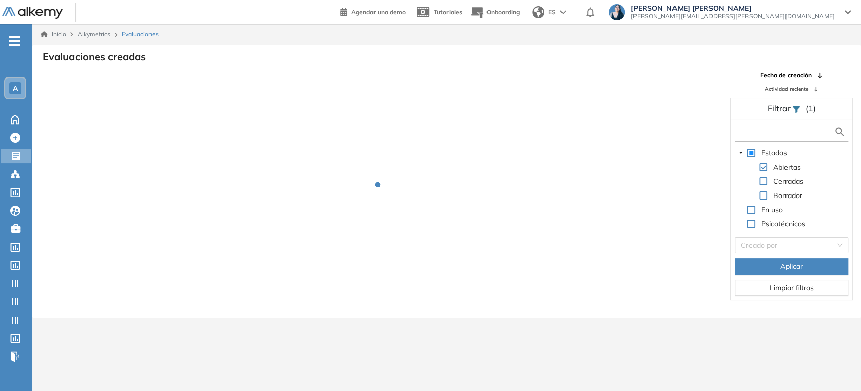
click at [795, 129] on input "text" at bounding box center [785, 132] width 97 height 11
paste input "**********"
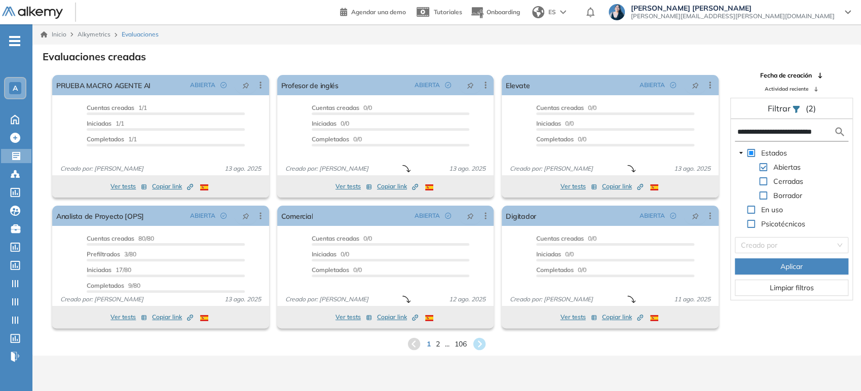
scroll to position [0, 11]
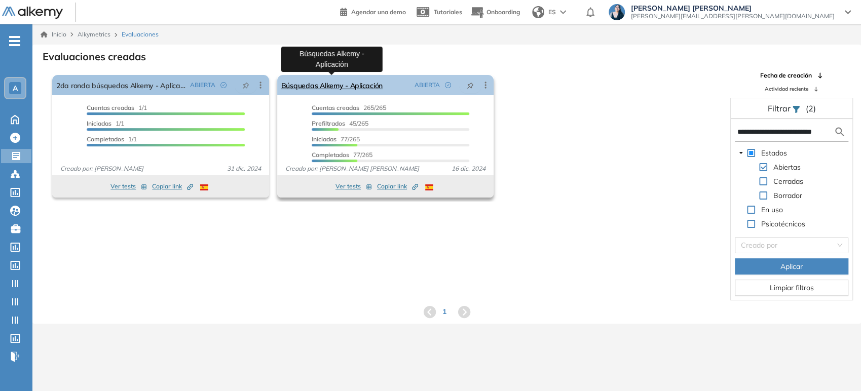
type input "**********"
click at [349, 90] on link "Búsquedas Alkemy - Aplicación" at bounding box center [331, 85] width 101 height 20
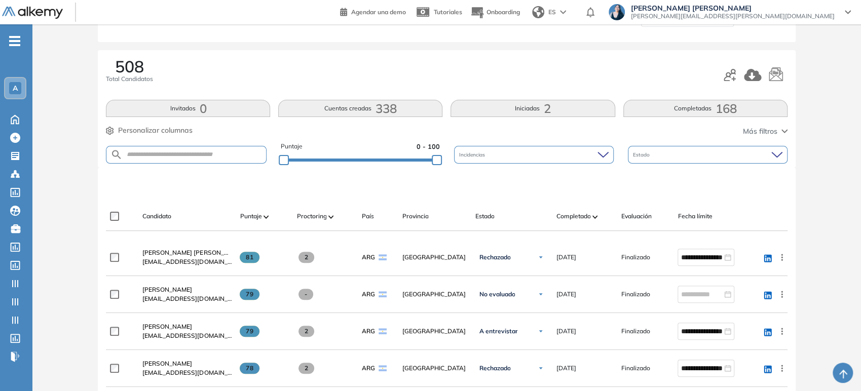
scroll to position [113, 0]
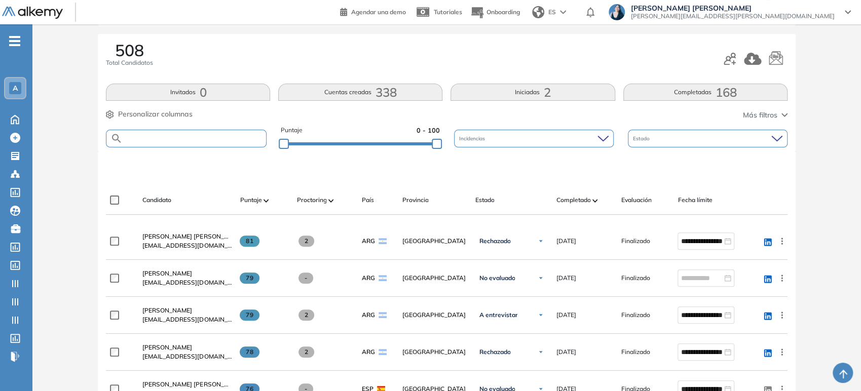
click at [246, 139] on input "text" at bounding box center [194, 139] width 143 height 8
type input "*****"
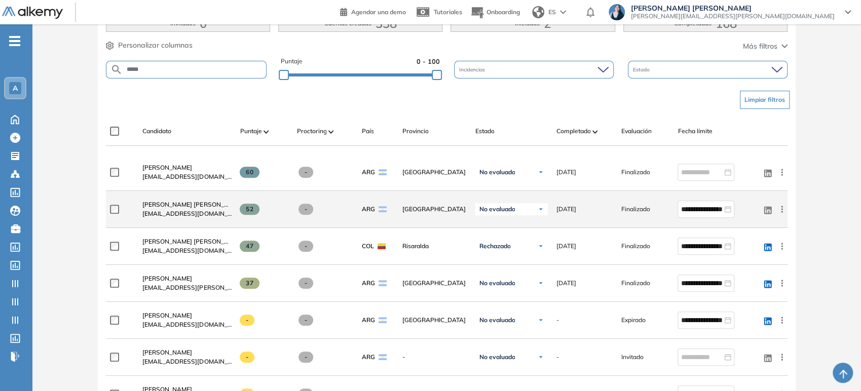
scroll to position [169, 0]
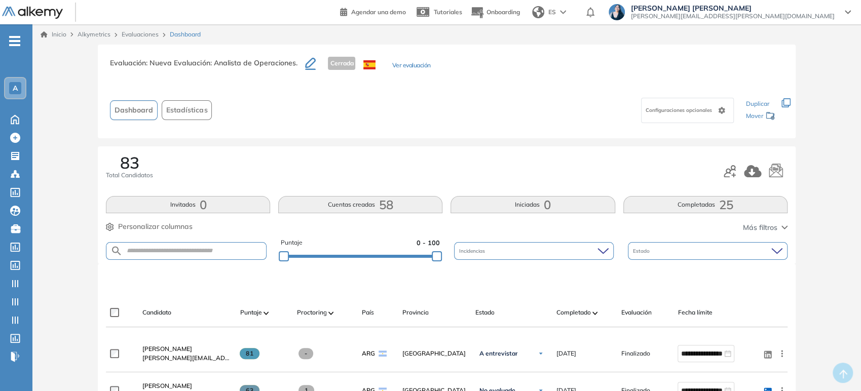
click at [182, 256] on form at bounding box center [186, 251] width 160 height 18
click at [186, 250] on input "text" at bounding box center [194, 251] width 143 height 8
type input "*****"
click at [209, 254] on input "text" at bounding box center [194, 251] width 143 height 8
type input "*****"
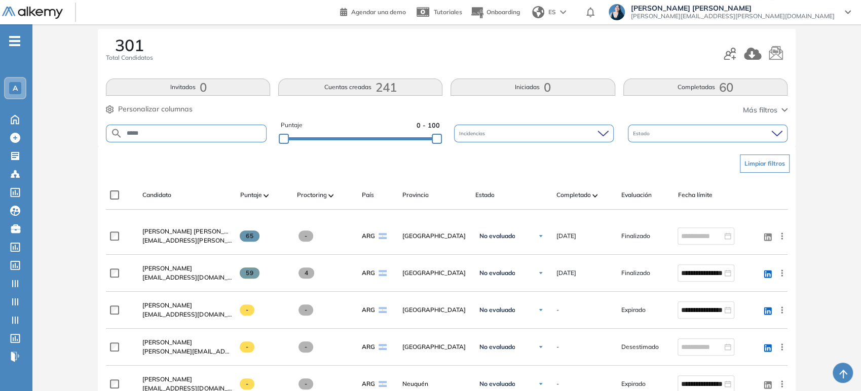
scroll to position [113, 0]
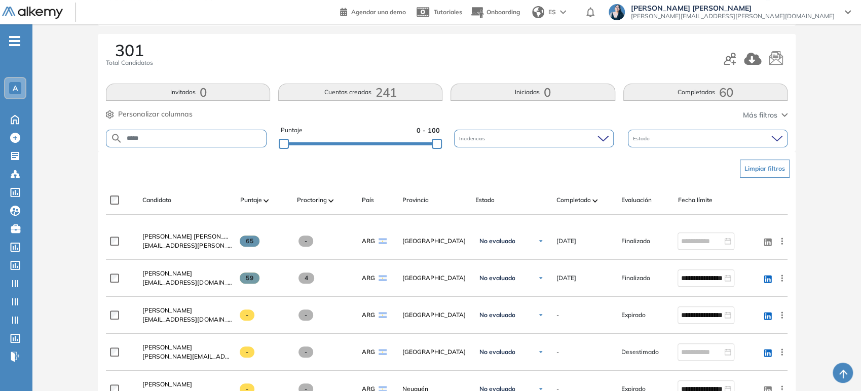
click at [690, 94] on button "Completadas 60" at bounding box center [705, 92] width 164 height 17
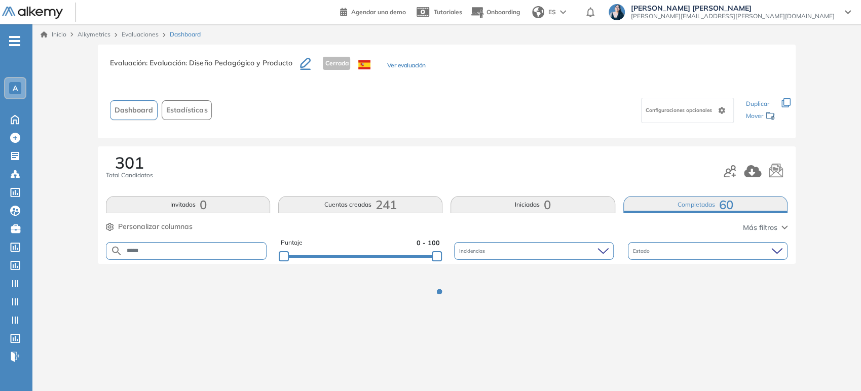
scroll to position [0, 0]
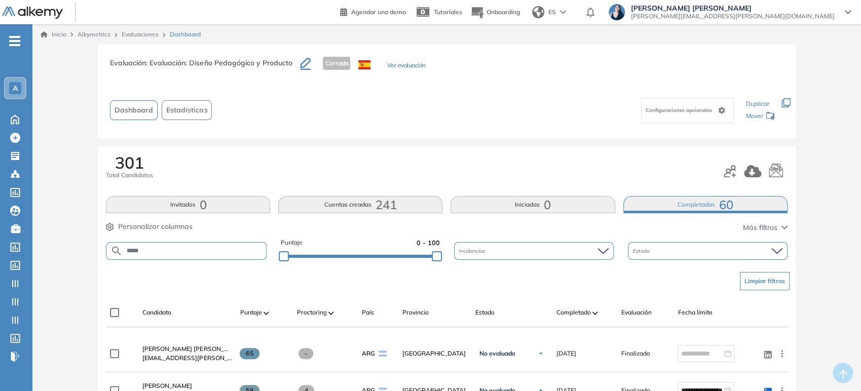
click at [224, 247] on input "*****" at bounding box center [194, 251] width 143 height 8
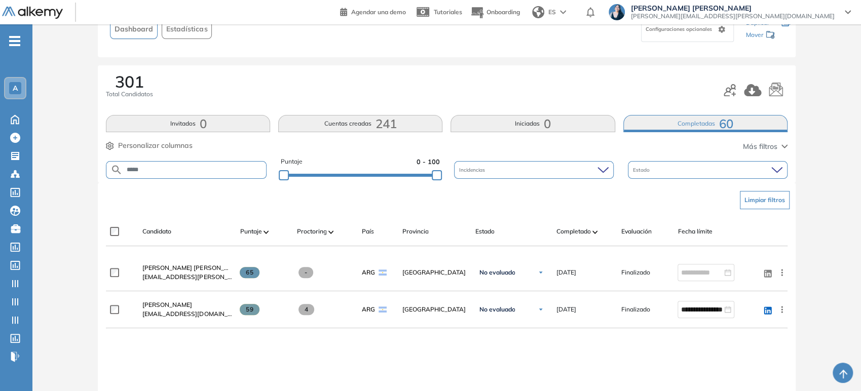
scroll to position [56, 0]
